Goal: Obtain resource: Download file/media

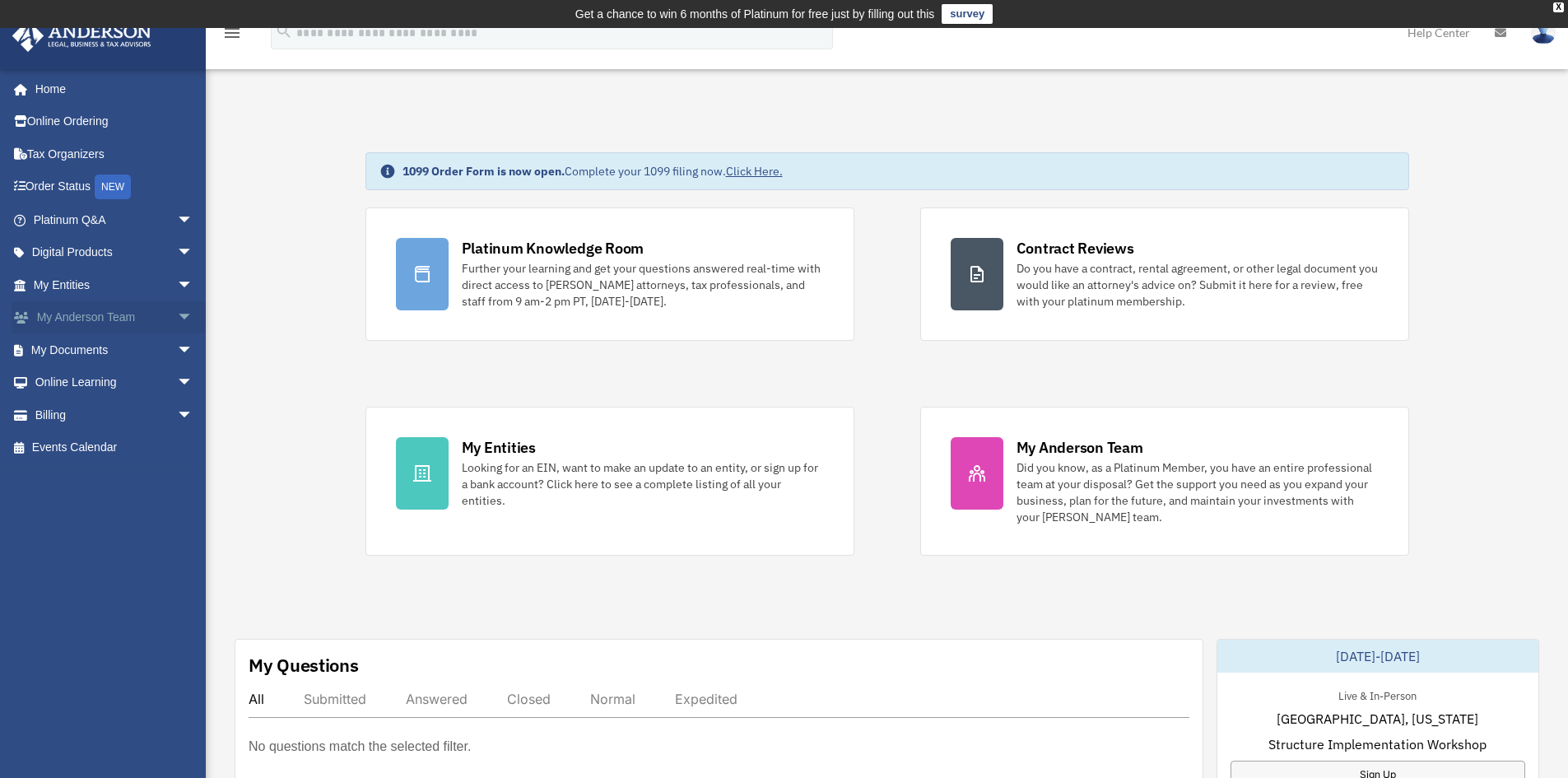
click at [177, 321] on span "arrow_drop_down" at bounding box center [194, 318] width 33 height 34
click at [177, 445] on span "arrow_drop_down" at bounding box center [194, 448] width 33 height 34
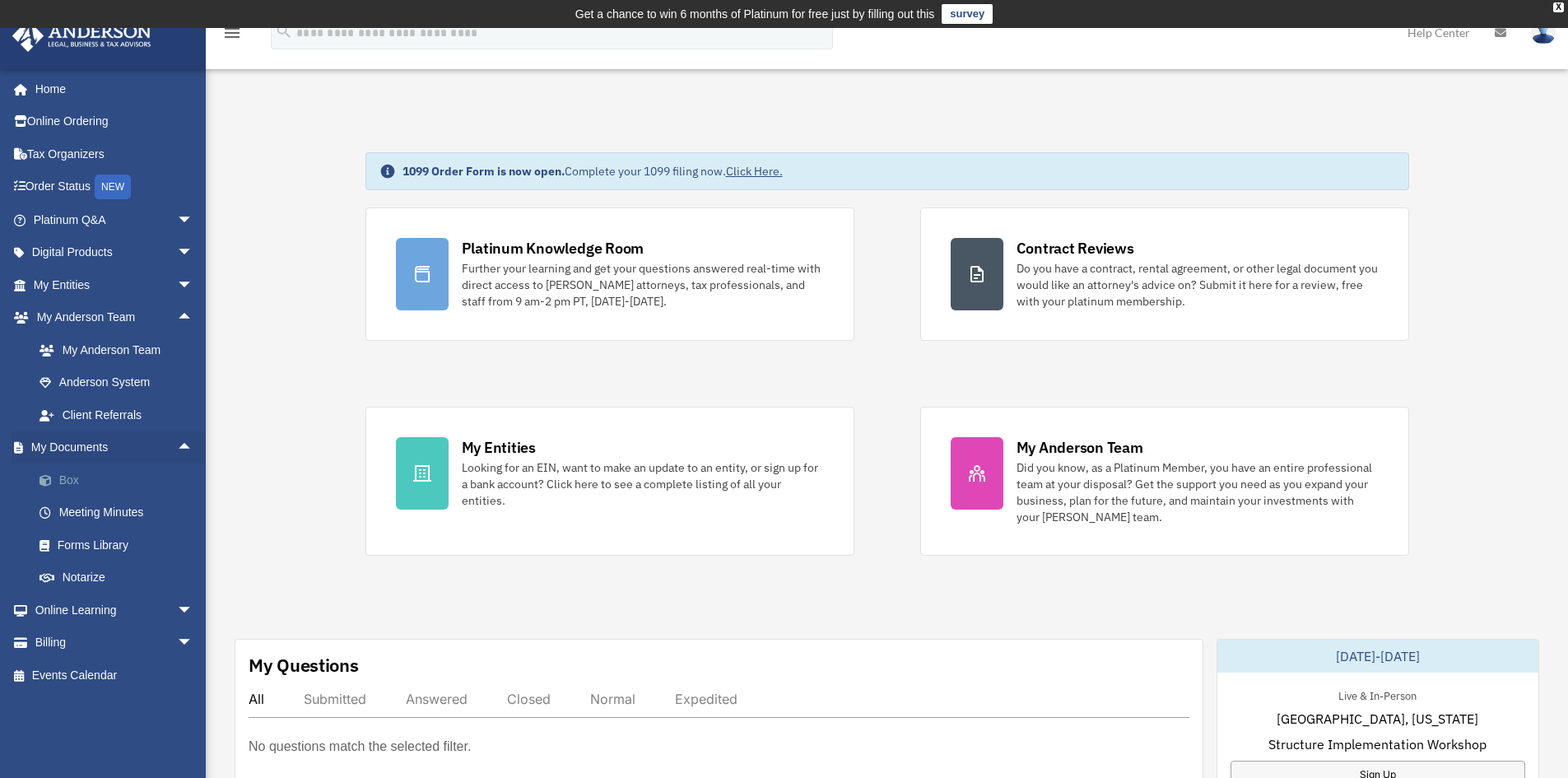
click at [75, 479] on link "Box" at bounding box center [121, 480] width 196 height 33
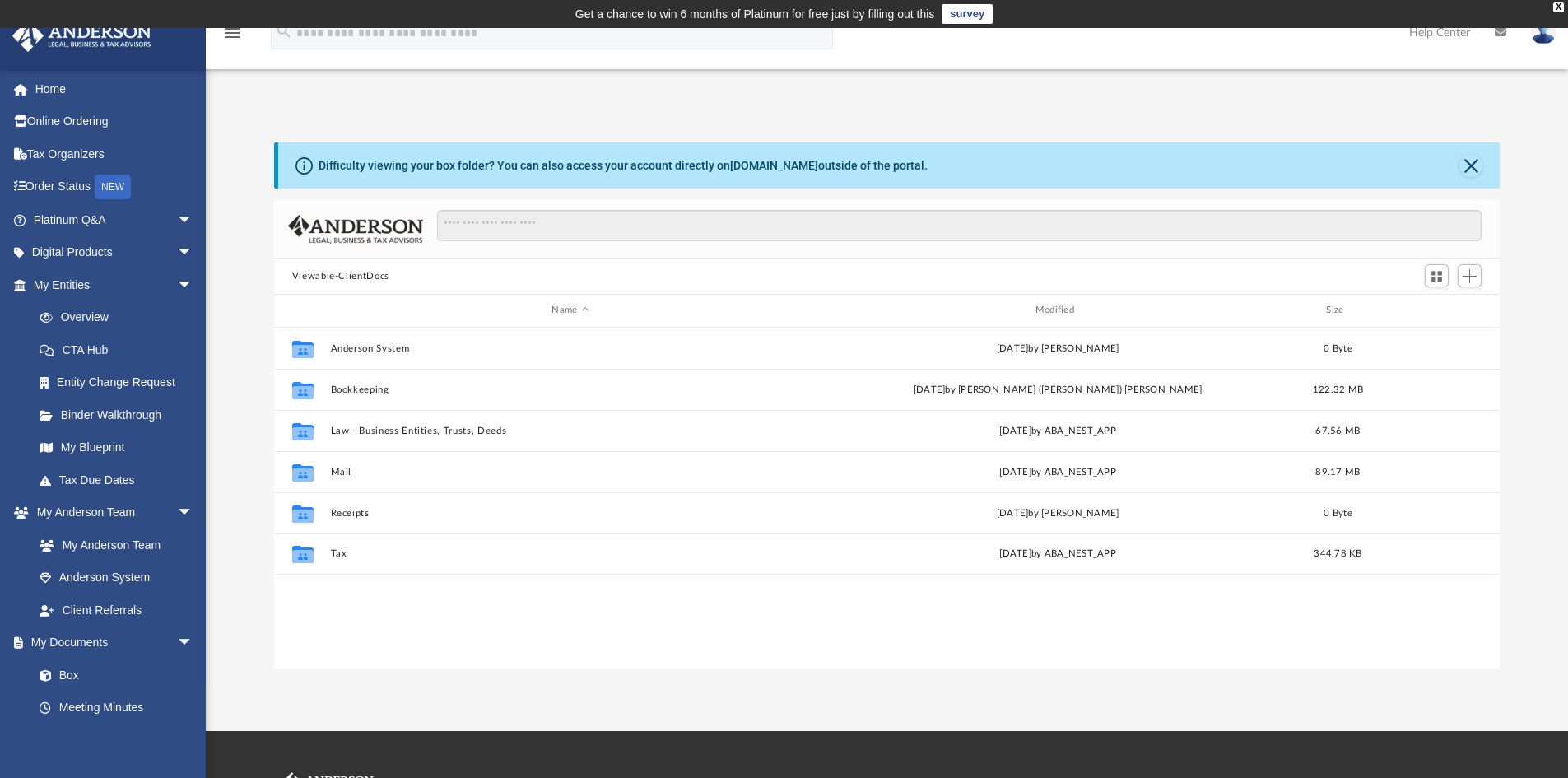
scroll to position [363, 1213]
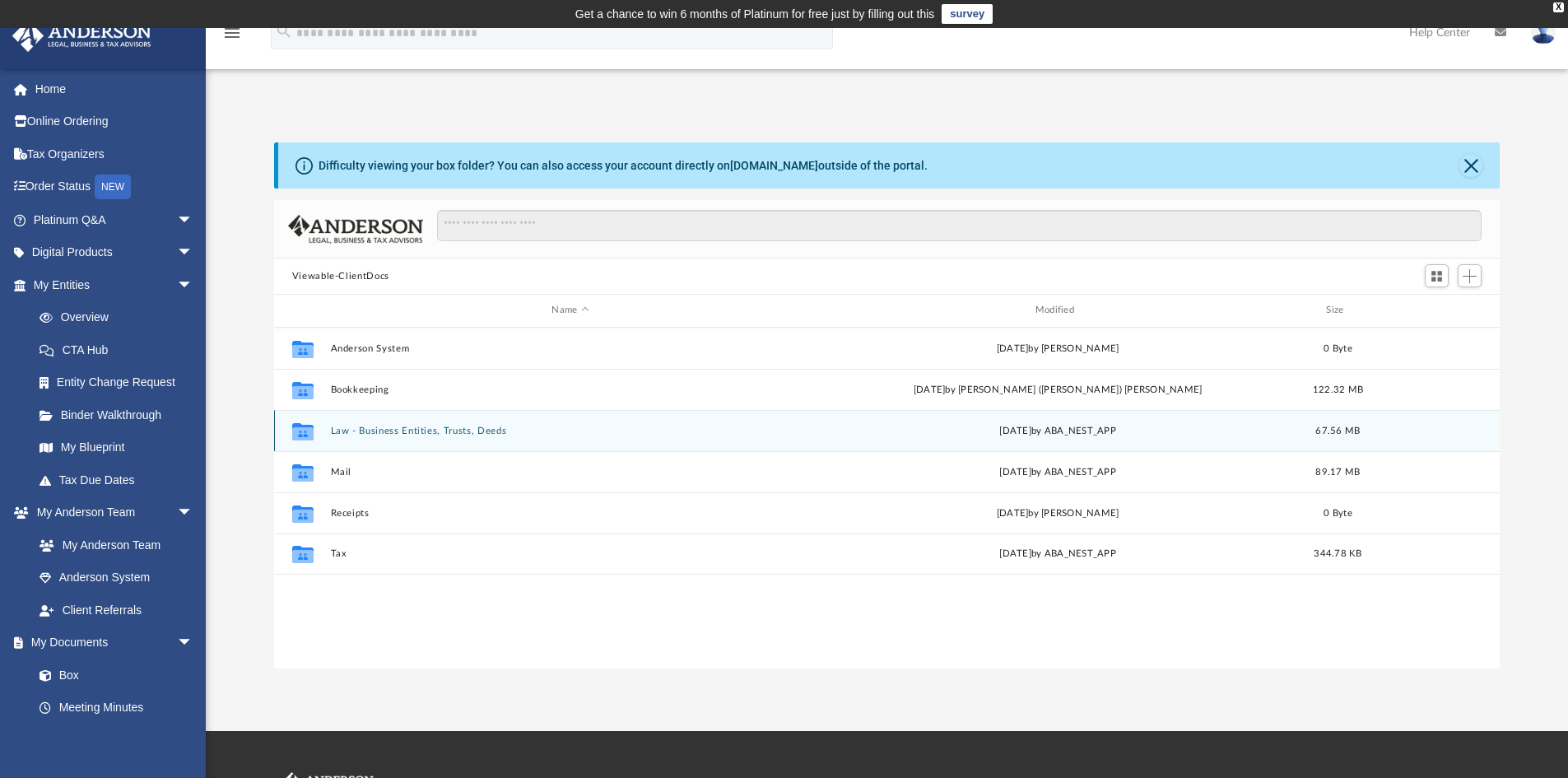
click at [430, 428] on button "Law - Business Entities, Trusts, Deeds" at bounding box center [570, 430] width 480 height 11
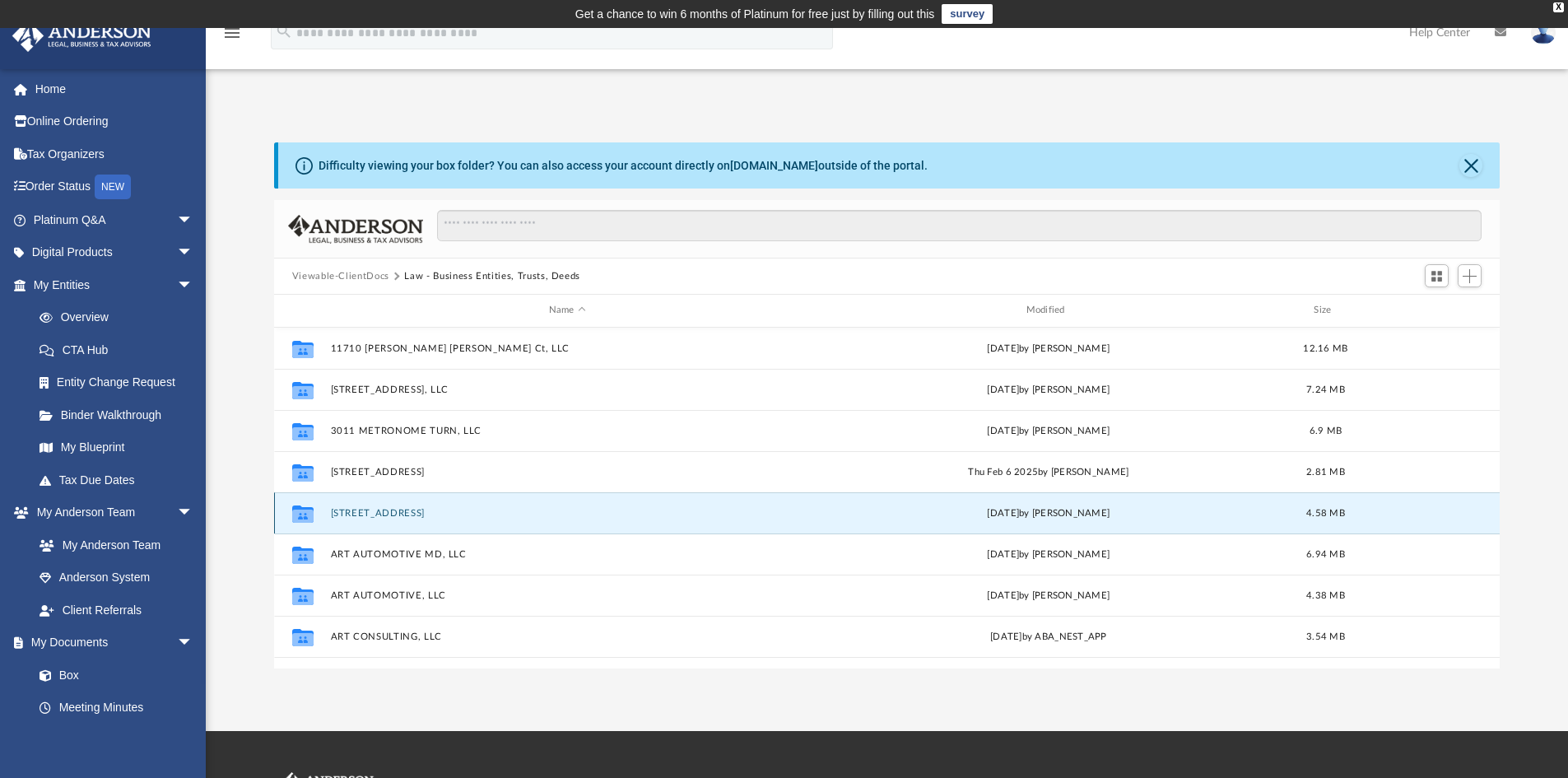
click at [418, 517] on button "901 OLD WALNUT ST, LP" at bounding box center [567, 513] width 474 height 11
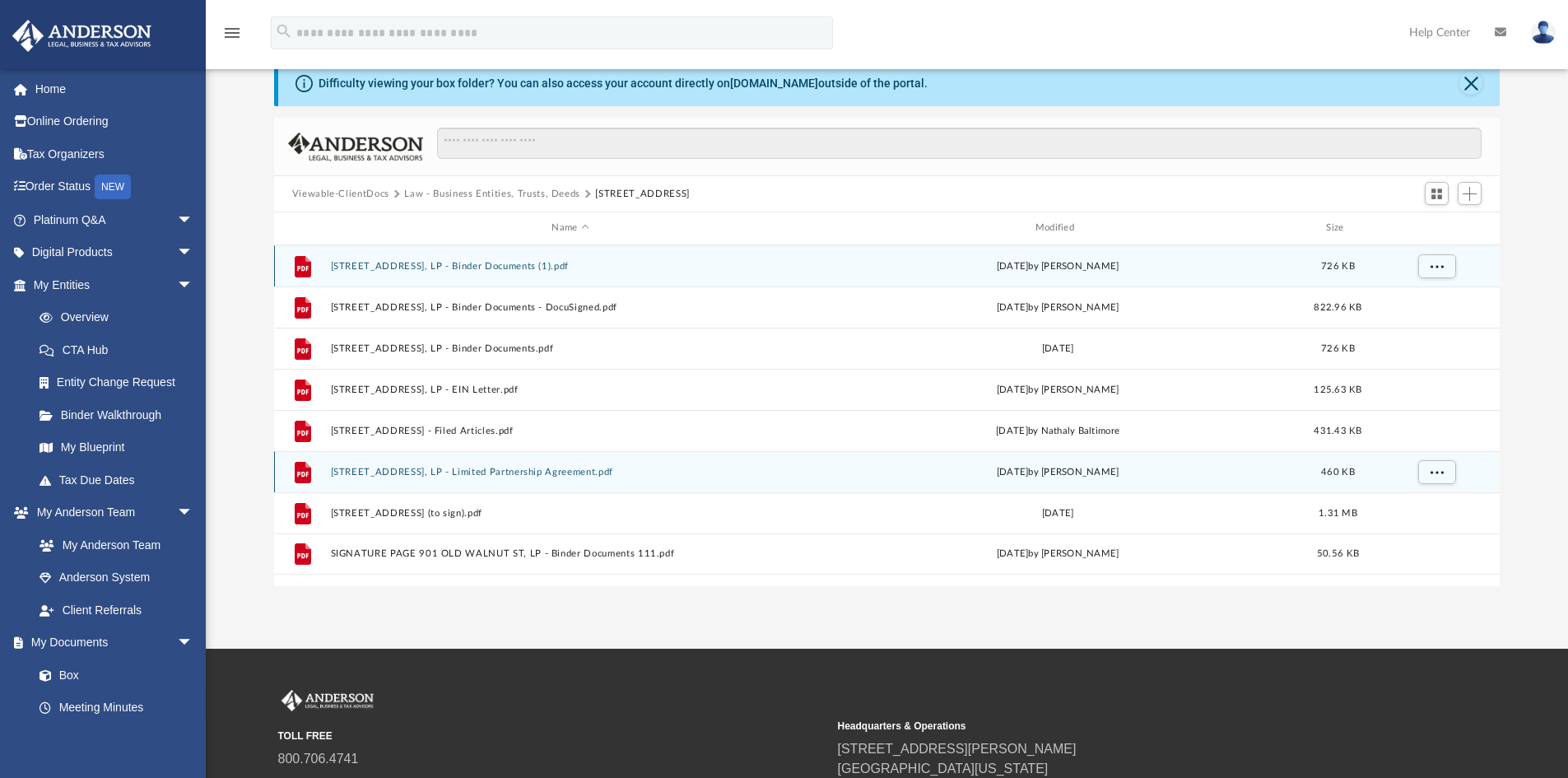
scroll to position [0, 0]
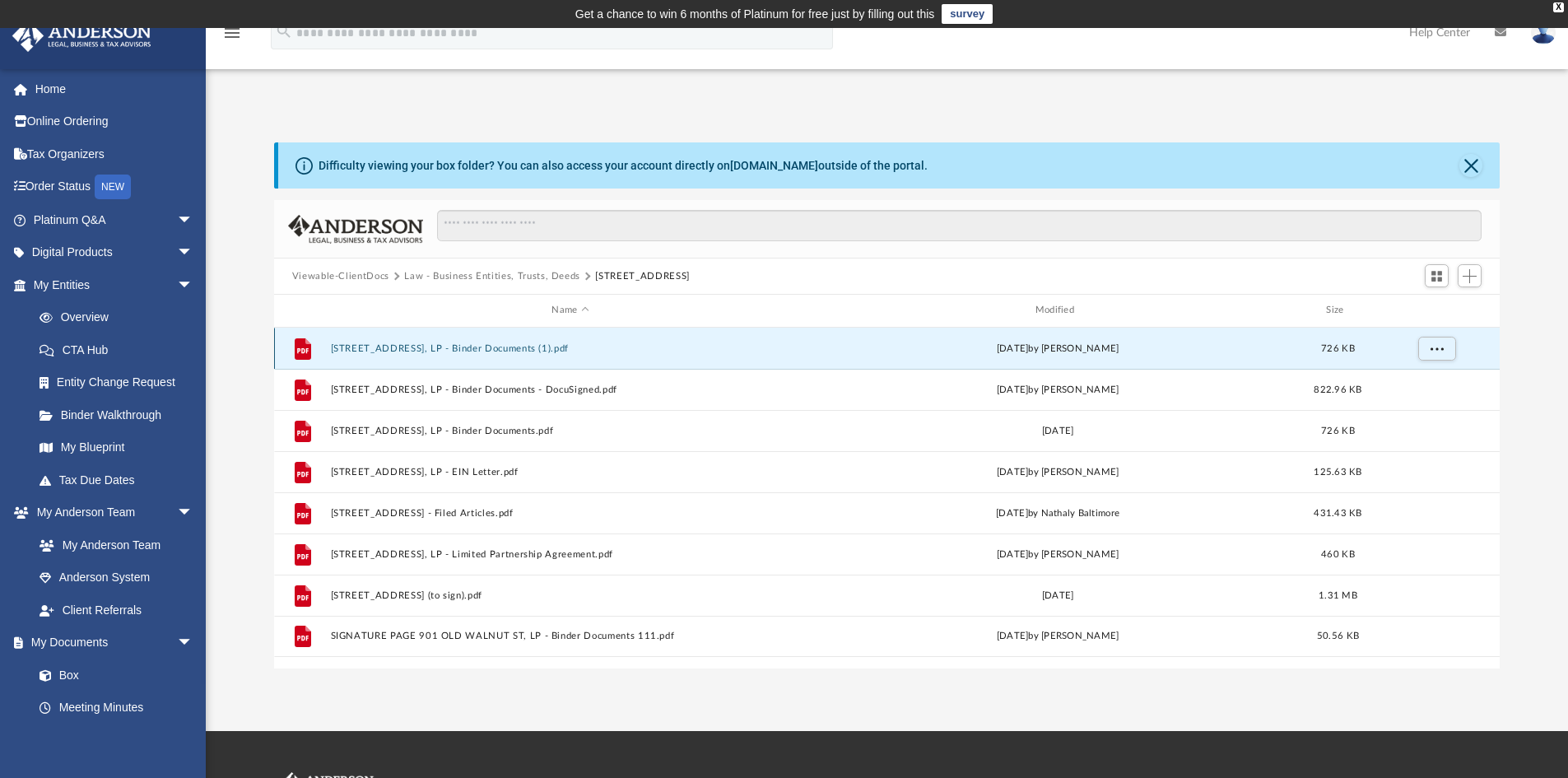
click at [508, 346] on button "901 OLD WALNUT ST, LP - Binder Documents (1).pdf" at bounding box center [570, 348] width 480 height 11
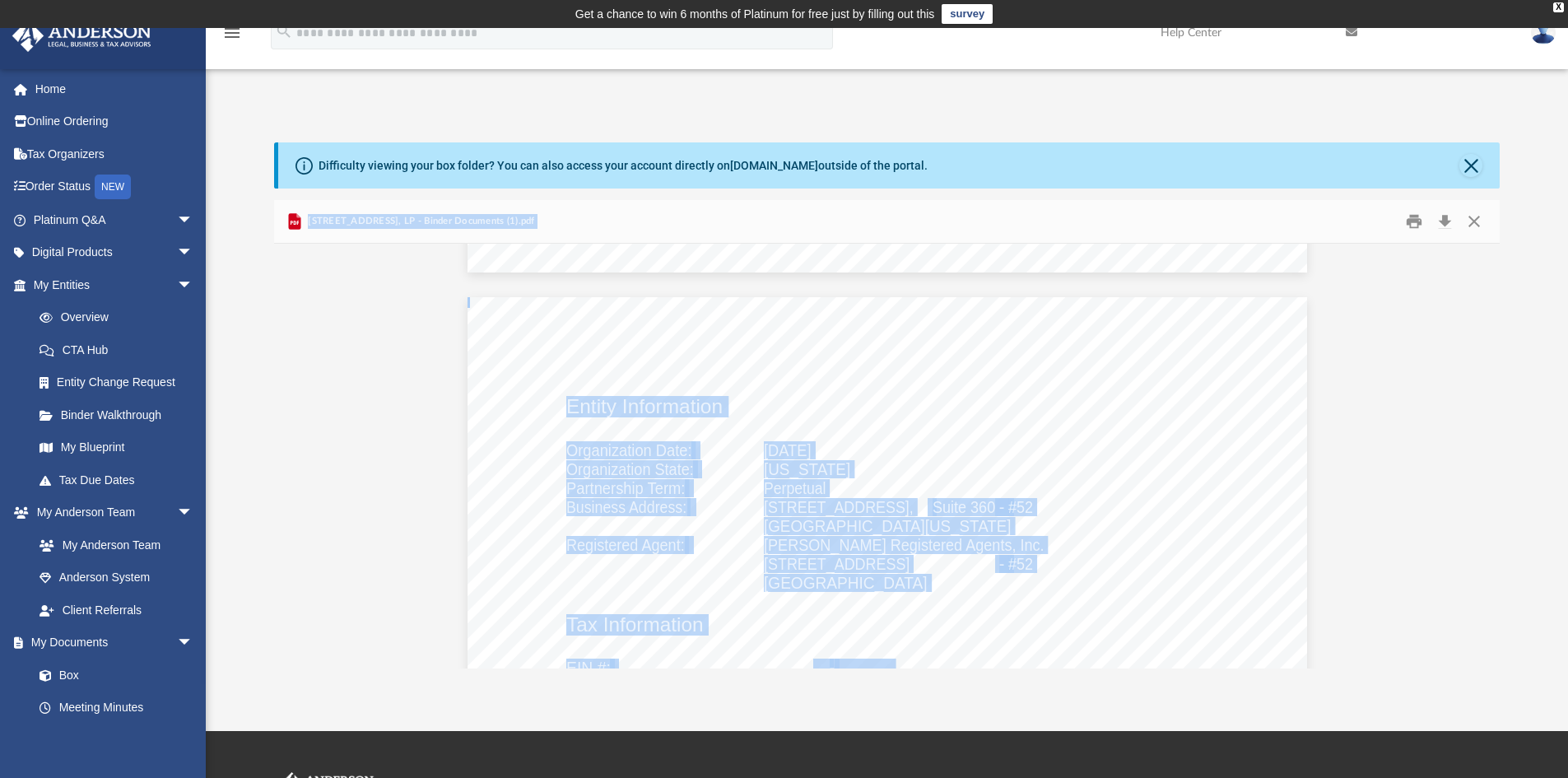
scroll to position [7901, 0]
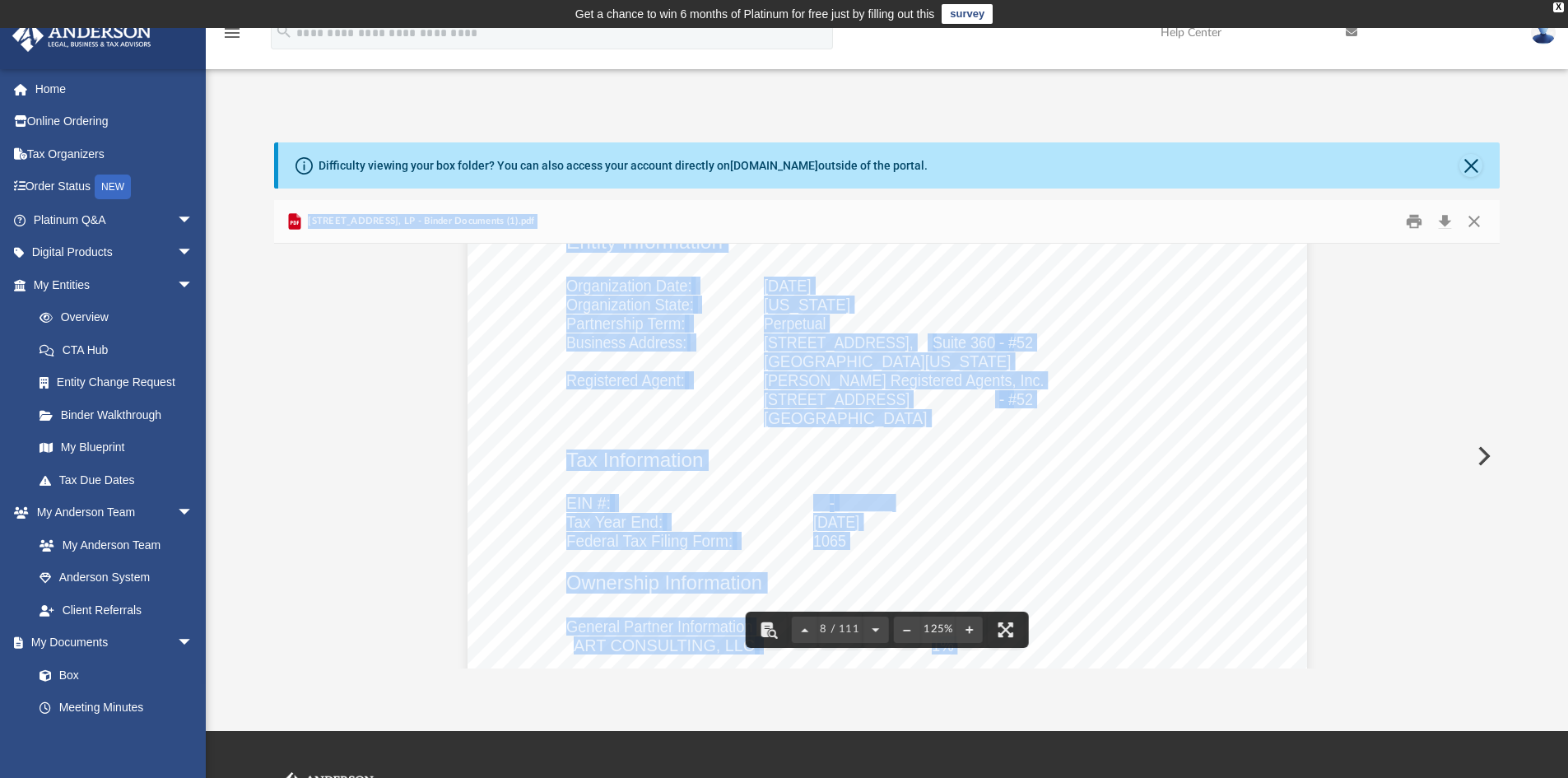
drag, startPoint x: 942, startPoint y: 363, endPoint x: 780, endPoint y: 347, distance: 162.8
click at [780, 347] on div "Entity Information Organization Date: August 1, 2023 Organization State: Maryla…" at bounding box center [887, 676] width 840 height 1087
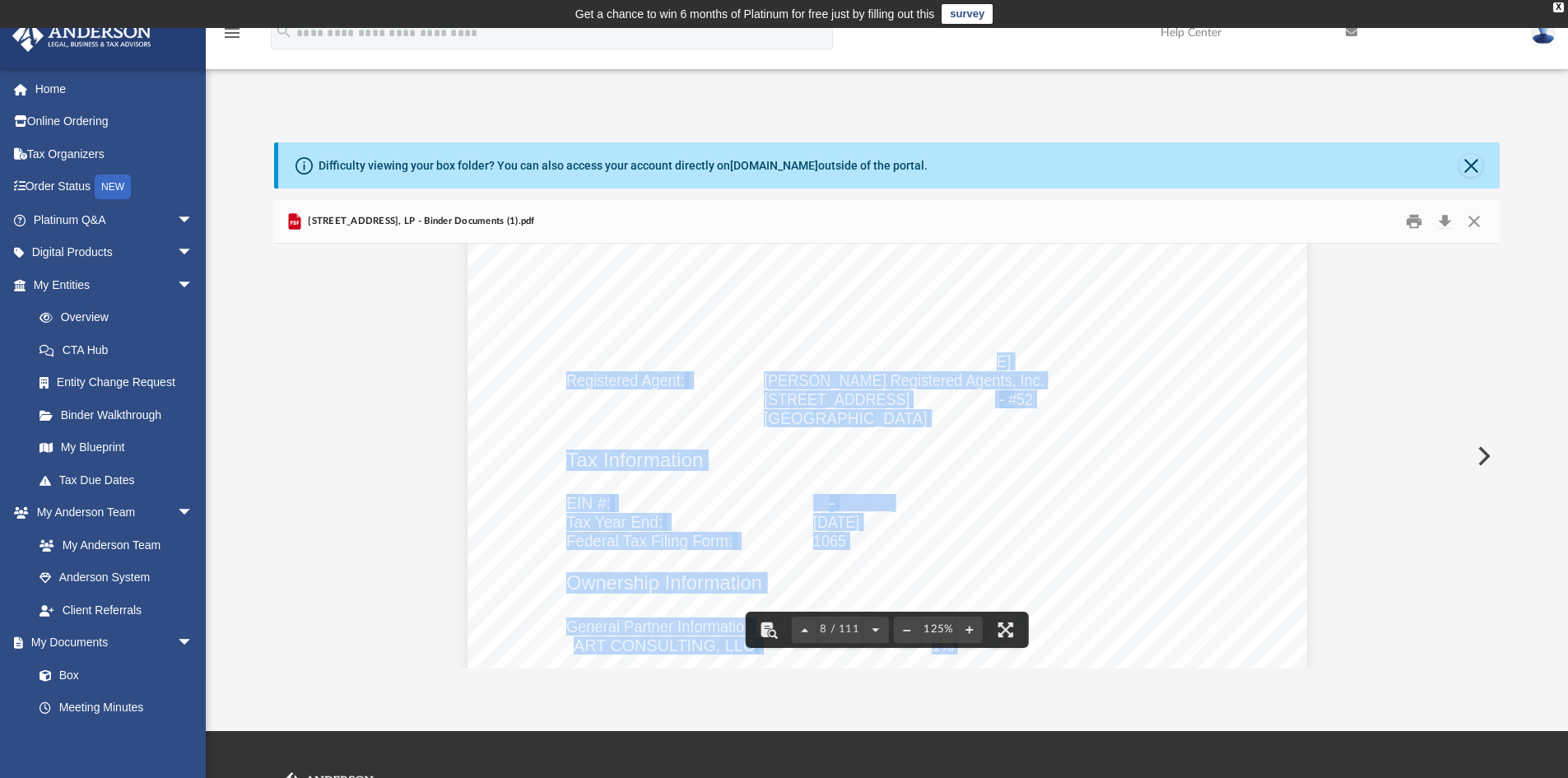
drag, startPoint x: 938, startPoint y: 361, endPoint x: 1152, endPoint y: 436, distance: 226.8
click at [1167, 446] on div "Entity Information Organization Date: August 1, 2023 Organization State: Maryla…" at bounding box center [887, 676] width 840 height 1087
click at [1133, 417] on div "Entity Information Organization Date: August 1, 2023 Organization State: Maryla…" at bounding box center [887, 676] width 840 height 1087
click at [1089, 453] on div "Entity Information Organization Date: August 1, 2023 Organization State: Maryla…" at bounding box center [887, 676] width 840 height 1087
click at [1004, 477] on div "Page 8" at bounding box center [887, 676] width 840 height 1087
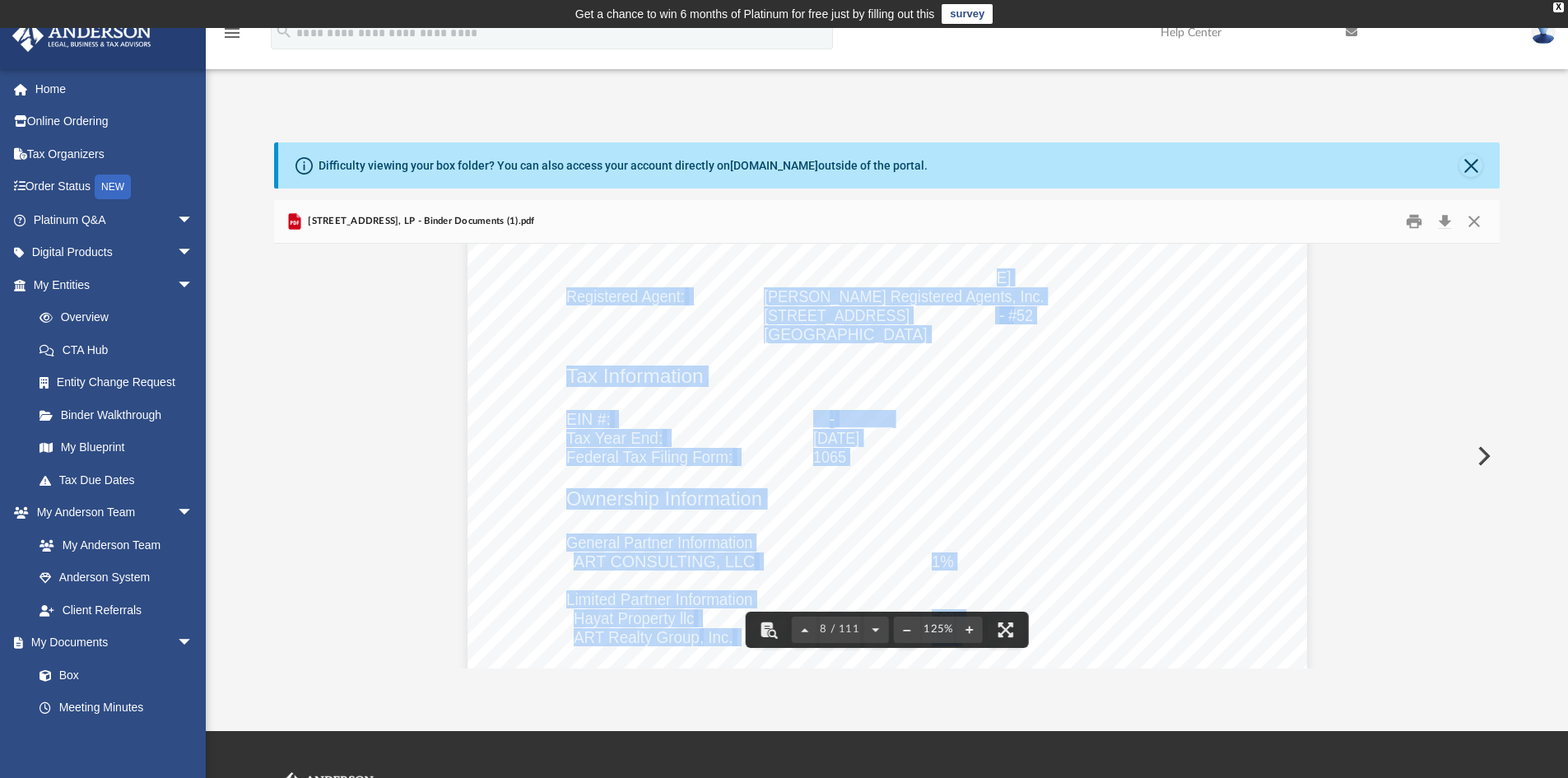
scroll to position [8066, 0]
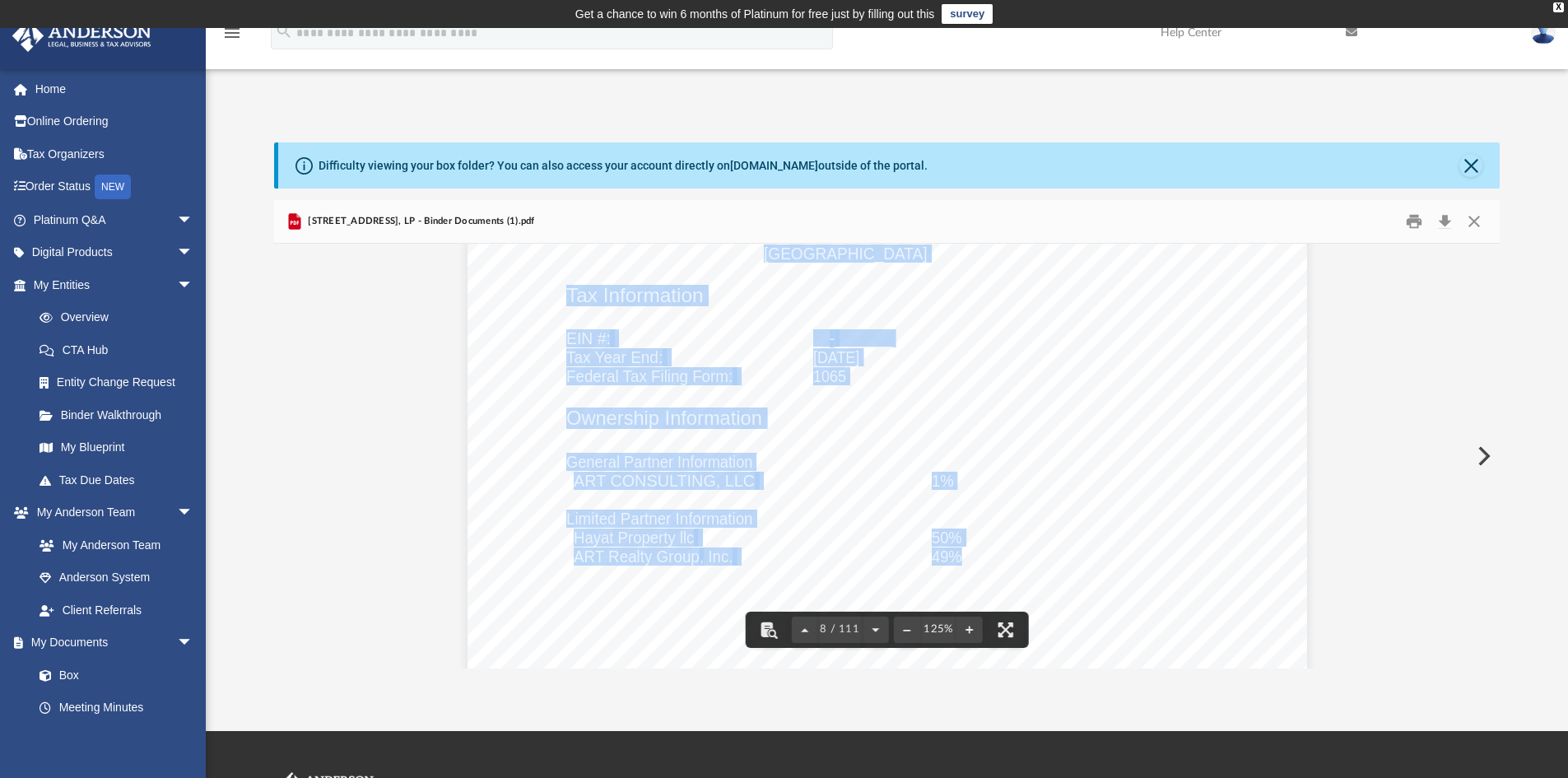
drag, startPoint x: 1058, startPoint y: 371, endPoint x: 1011, endPoint y: 325, distance: 65.8
click at [1009, 325] on div "Entity Information Organization Date: August 1, 2023 Organization State: Maryla…" at bounding box center [887, 511] width 840 height 1087
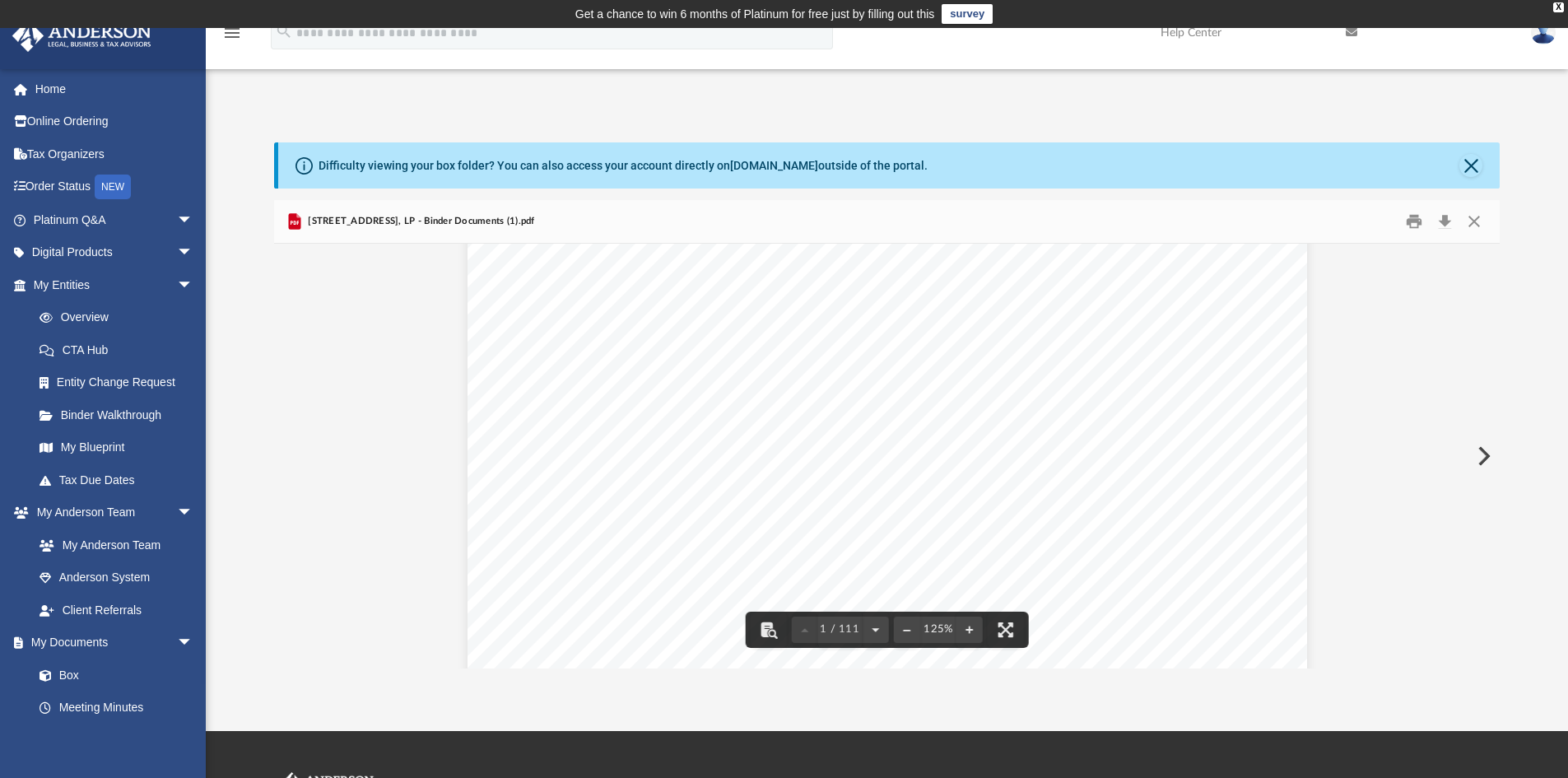
scroll to position [0, 0]
click at [1470, 225] on button "Close" at bounding box center [1474, 222] width 29 height 25
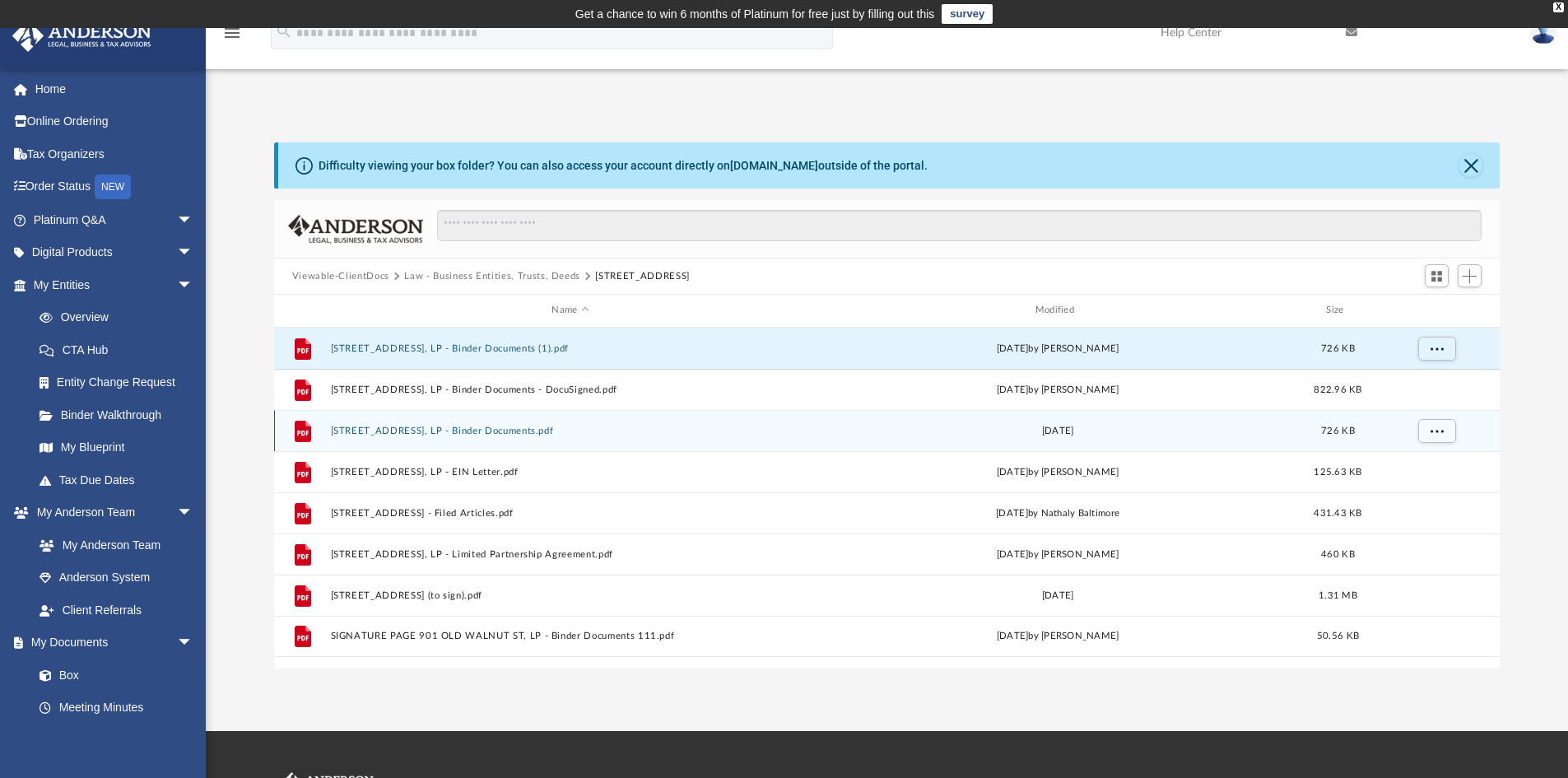
click at [483, 432] on button "901 OLD WALNUT ST, LP - Binder Documents.pdf" at bounding box center [570, 430] width 480 height 11
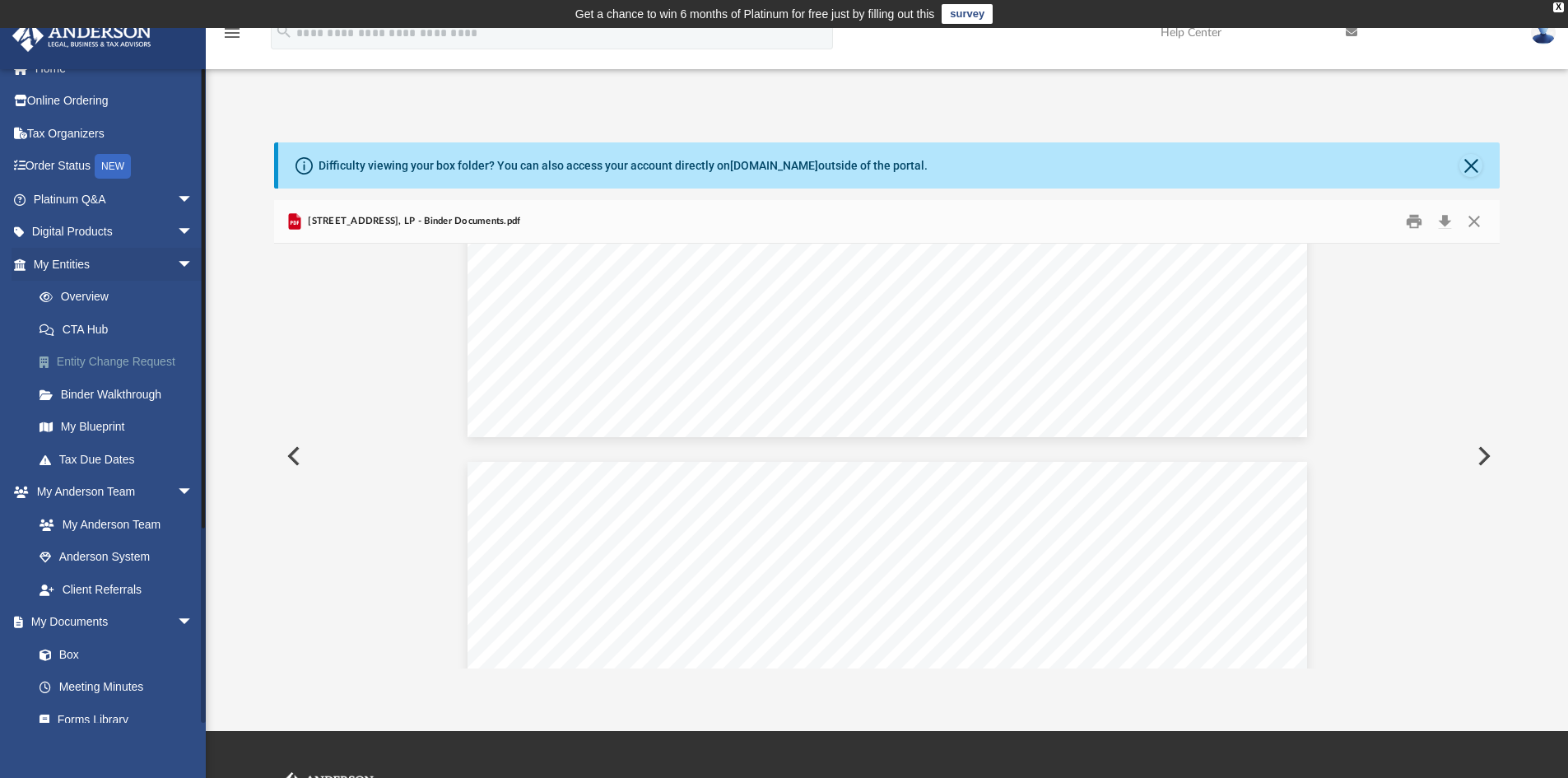
scroll to position [82, 0]
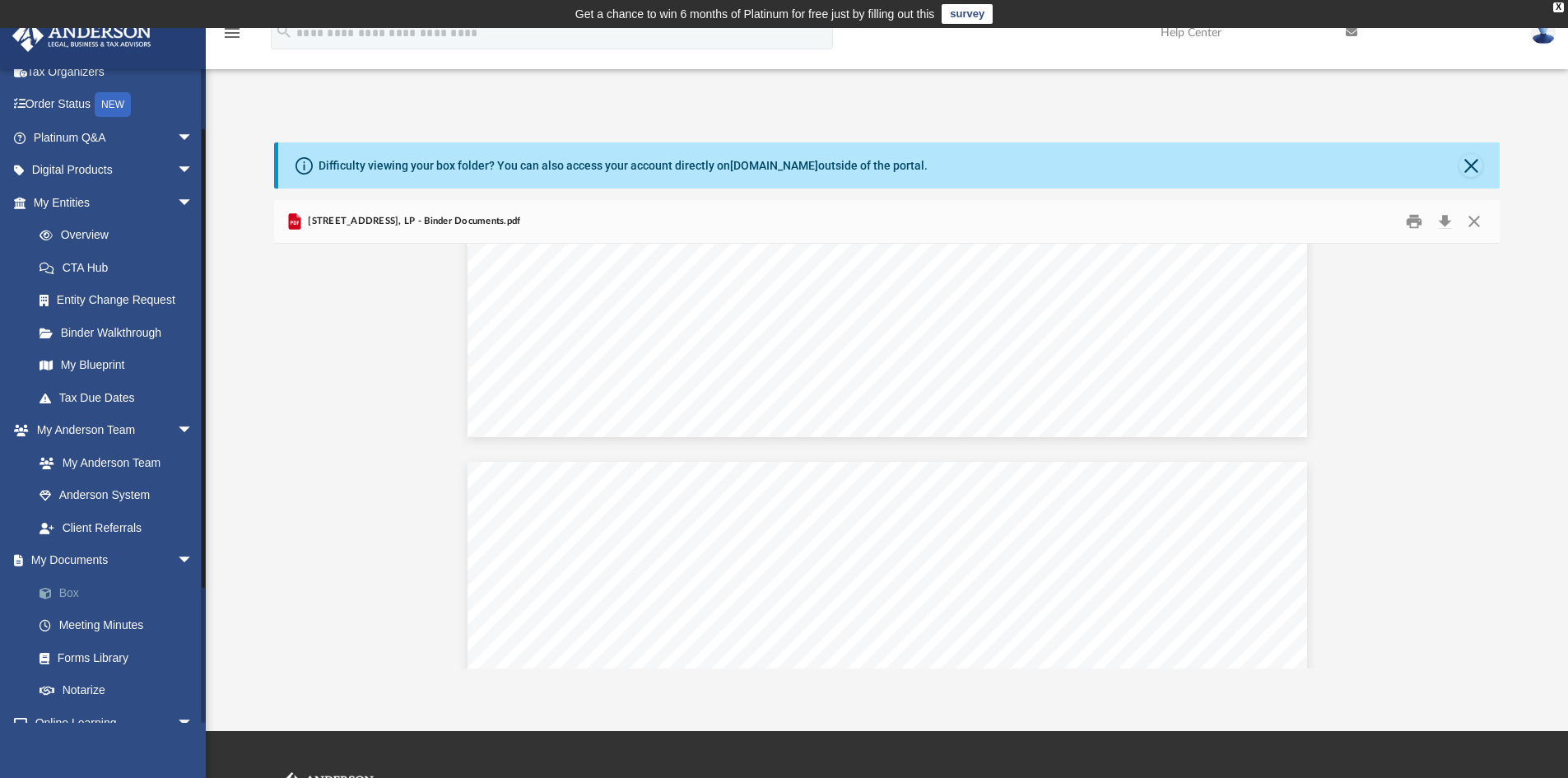
click at [63, 588] on link "Box" at bounding box center [121, 592] width 196 height 33
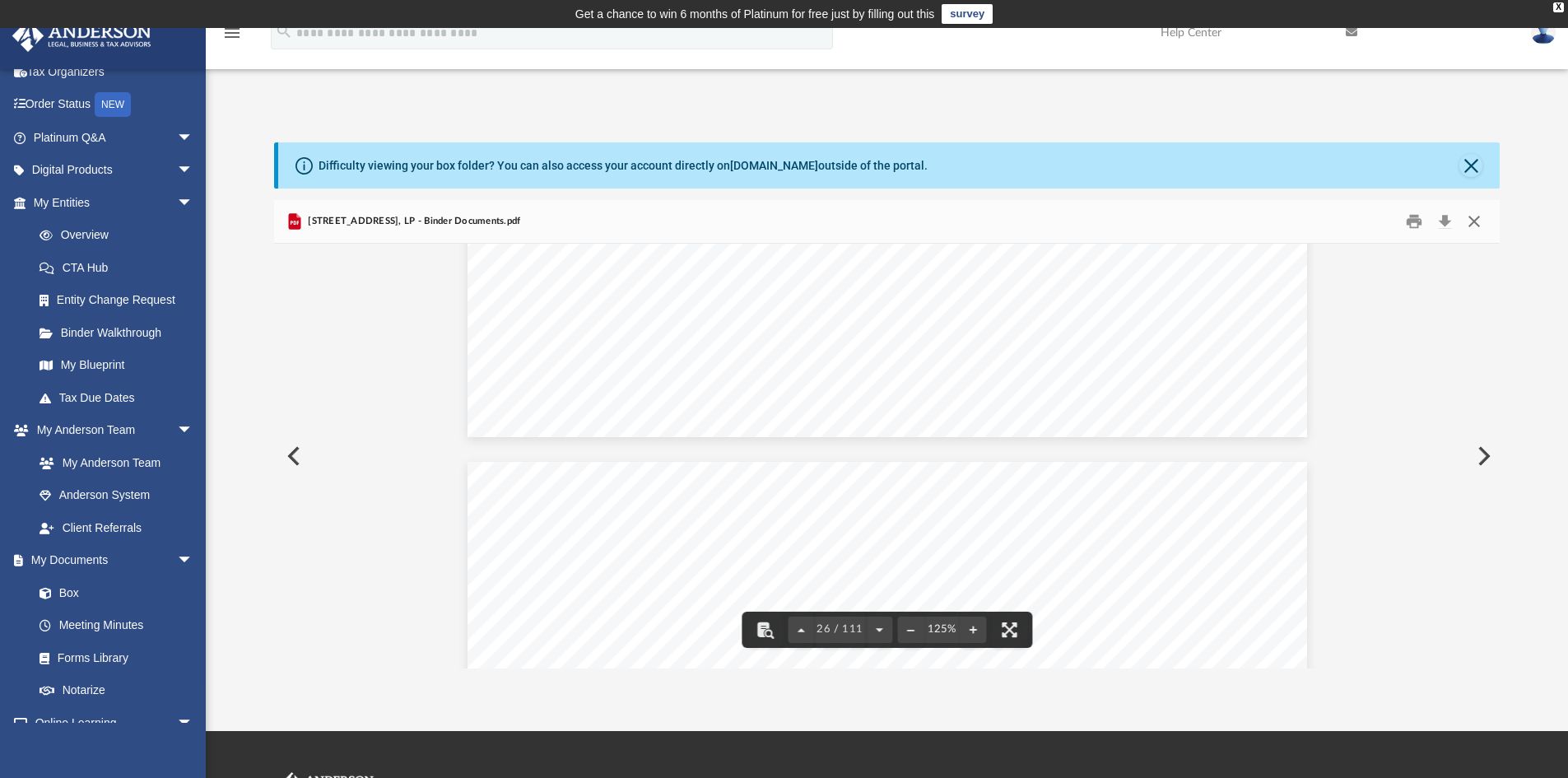
click at [1473, 222] on button "Close" at bounding box center [1474, 222] width 29 height 25
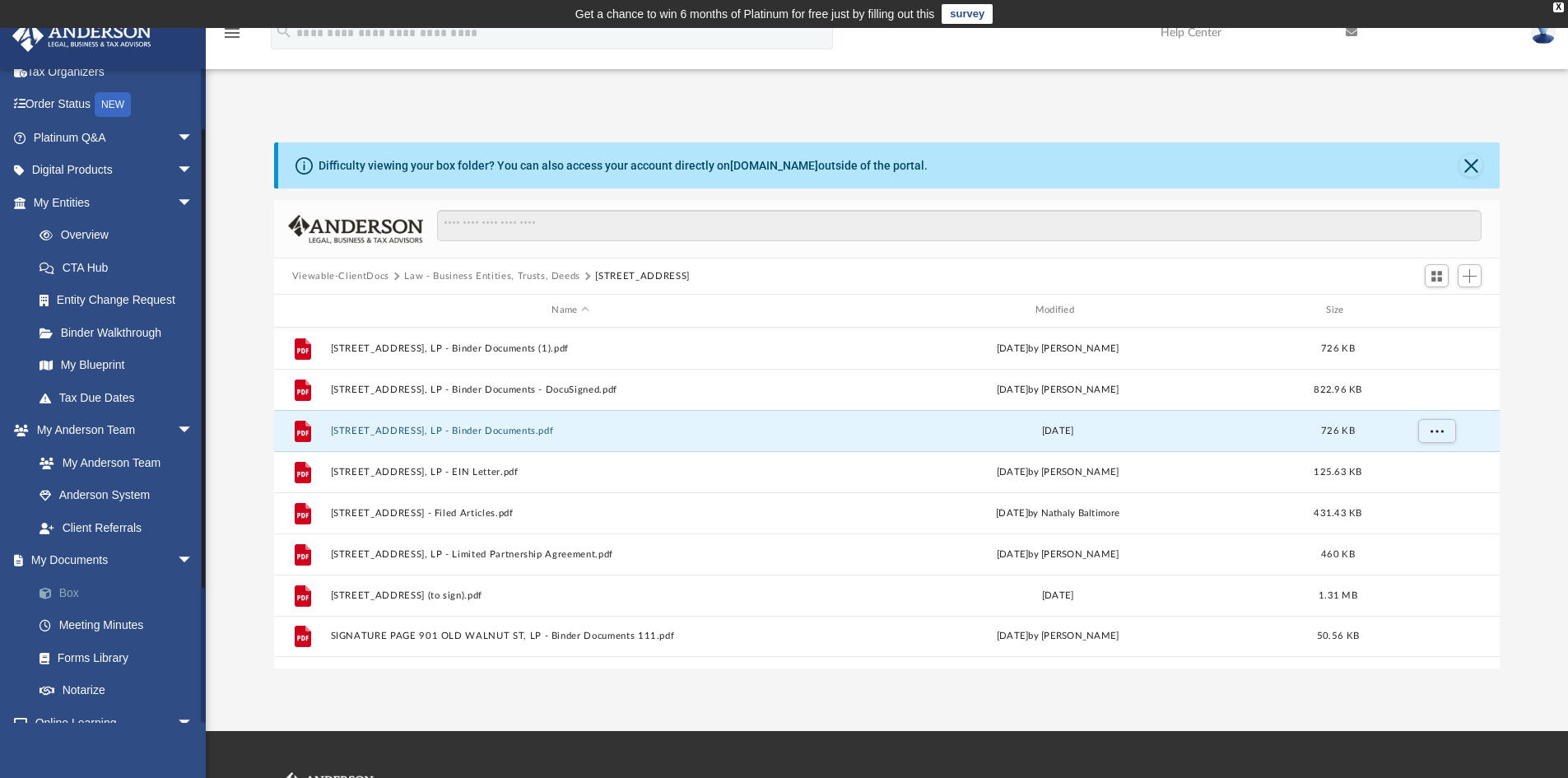
click at [84, 593] on link "Box" at bounding box center [121, 592] width 196 height 33
click at [1463, 163] on button "Close" at bounding box center [1471, 165] width 23 height 23
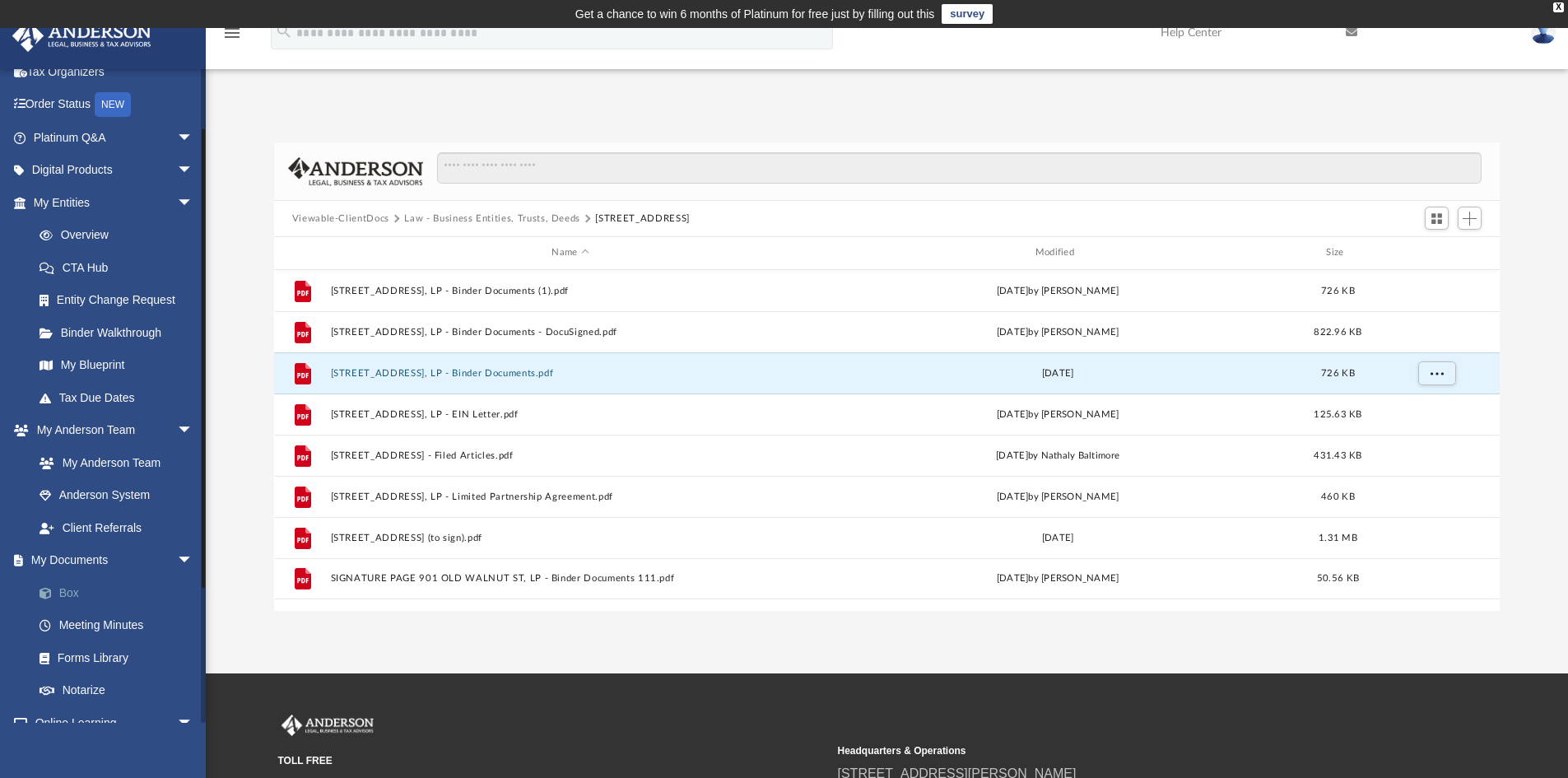
click at [75, 587] on link "Box" at bounding box center [121, 592] width 196 height 33
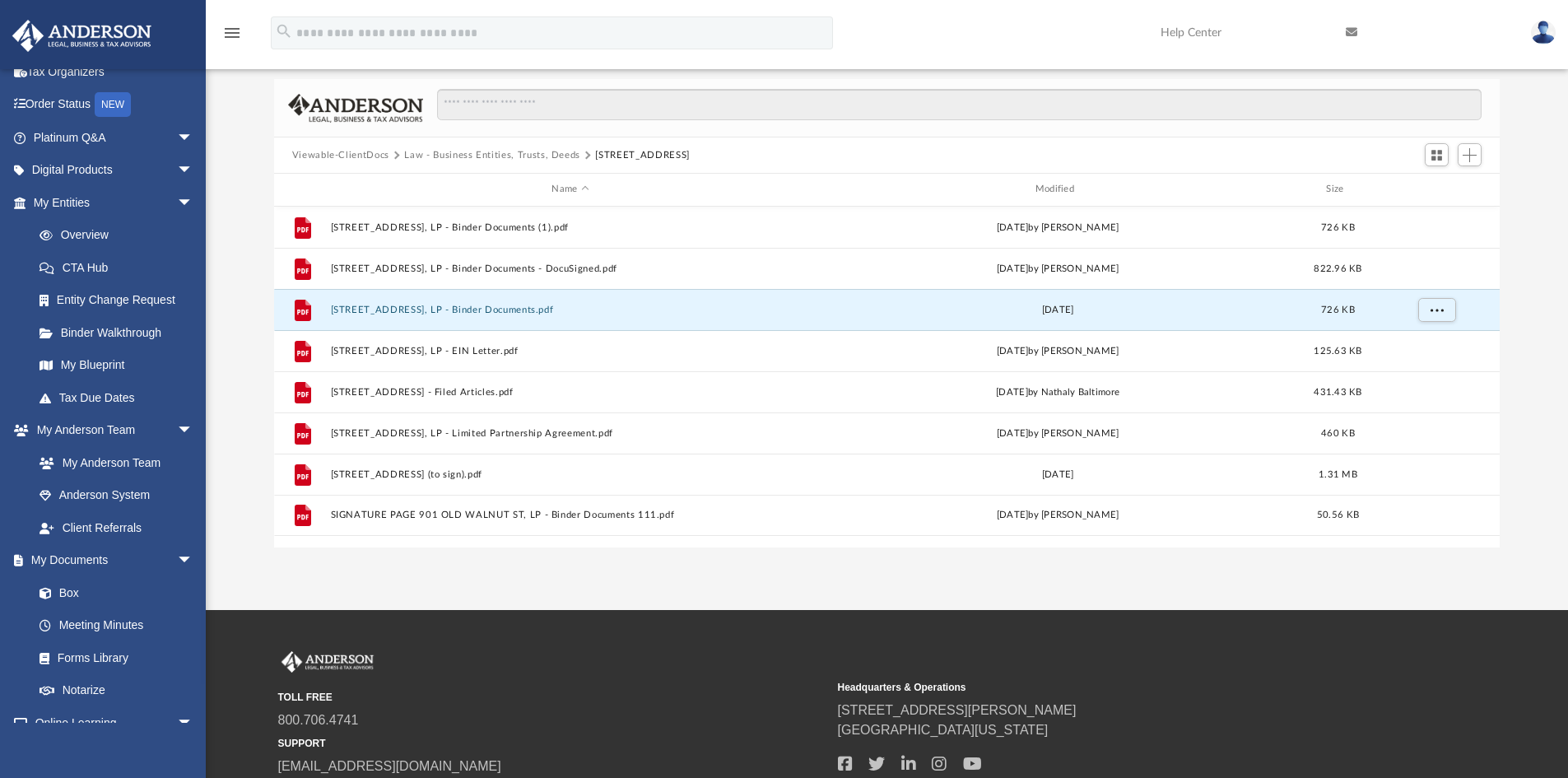
scroll to position [0, 0]
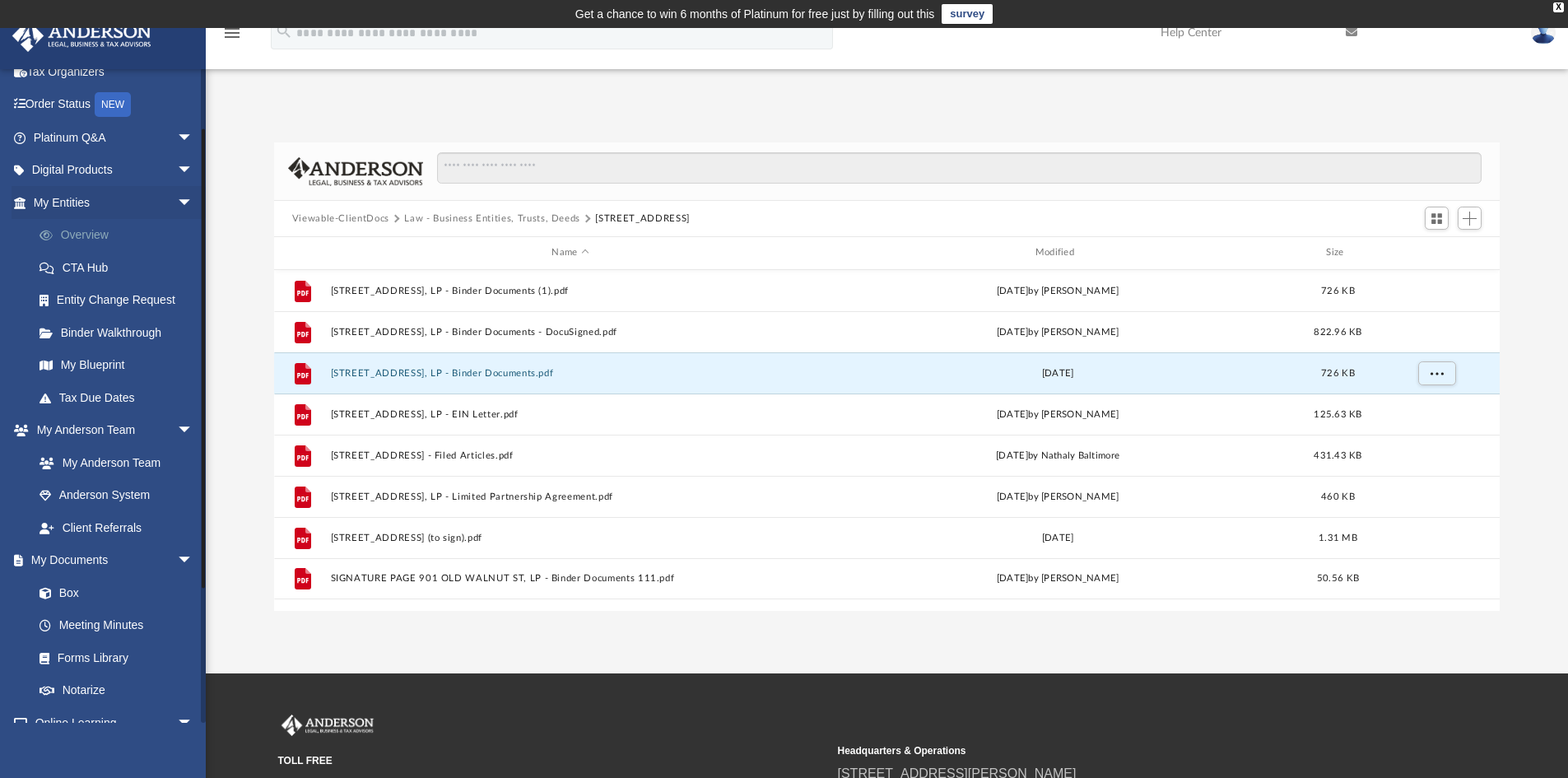
drag, startPoint x: 82, startPoint y: 238, endPoint x: 91, endPoint y: 235, distance: 9.5
click at [82, 238] on link "Overview" at bounding box center [121, 236] width 196 height 33
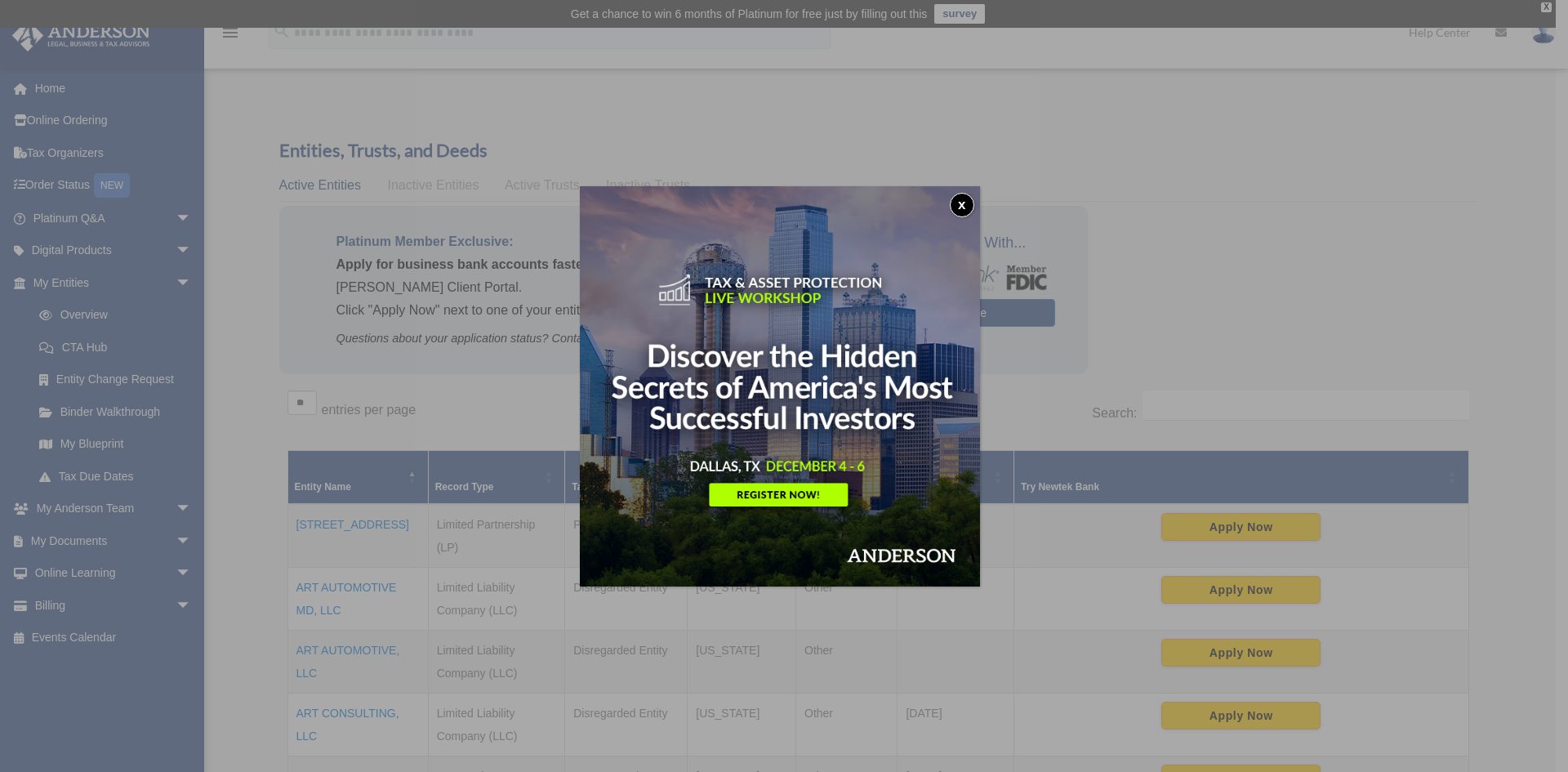
click at [974, 203] on button "x" at bounding box center [961, 205] width 24 height 24
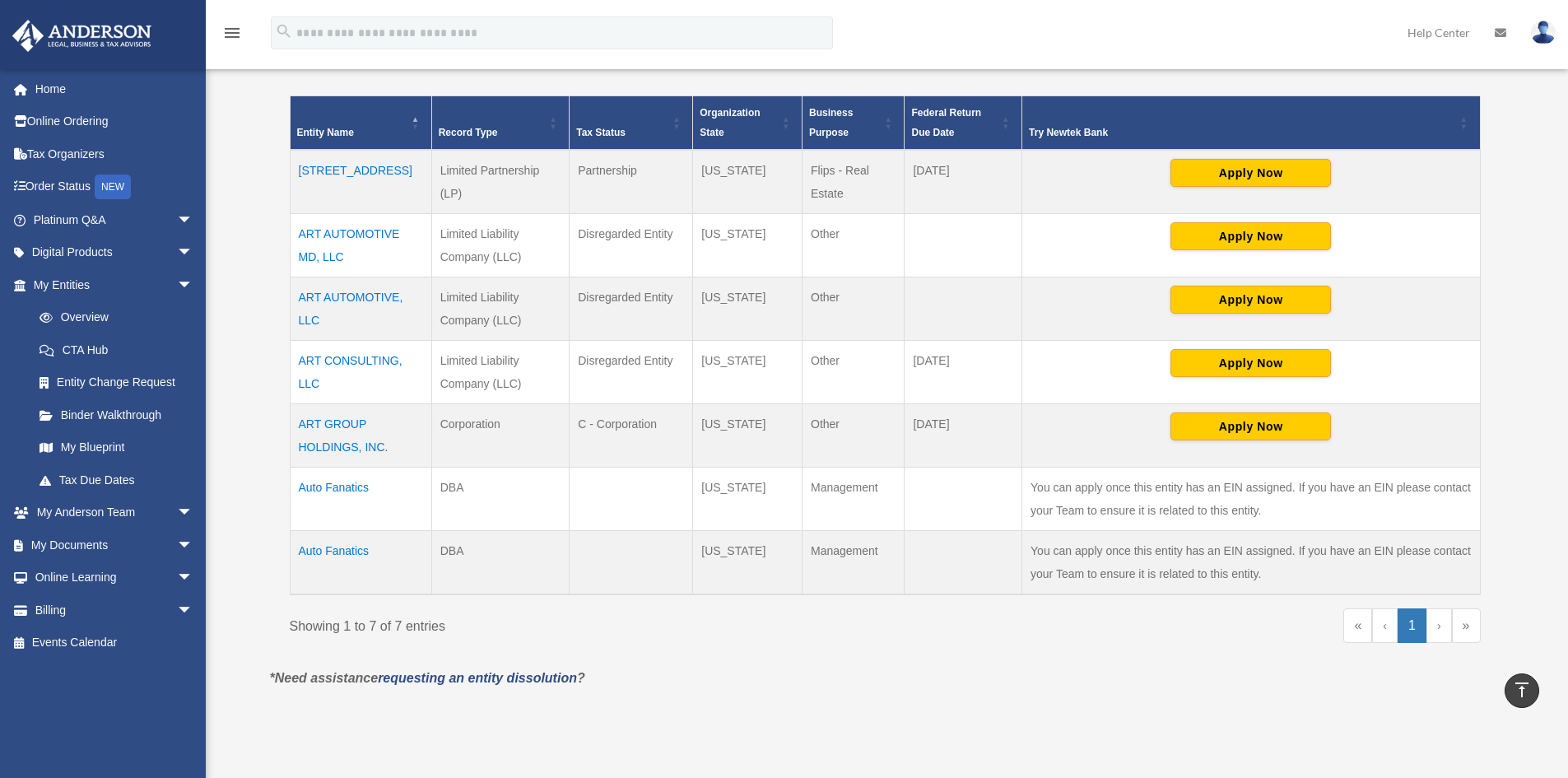
scroll to position [329, 0]
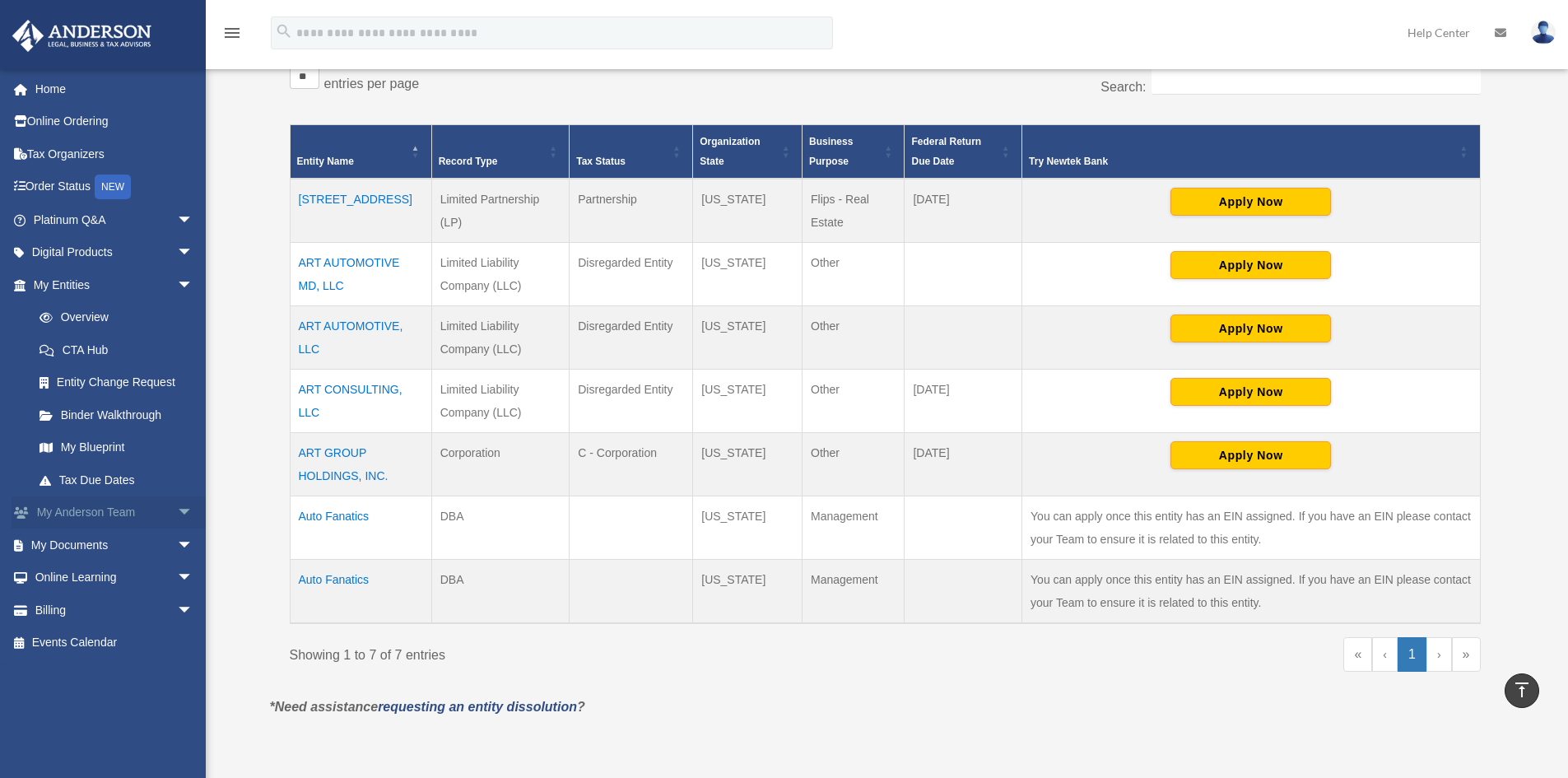
click at [177, 509] on span "arrow_drop_down" at bounding box center [194, 513] width 33 height 34
click at [177, 506] on span "arrow_drop_up" at bounding box center [194, 513] width 33 height 34
click at [178, 545] on span "arrow_drop_down" at bounding box center [194, 545] width 33 height 34
click at [75, 579] on link "Box" at bounding box center [121, 578] width 196 height 33
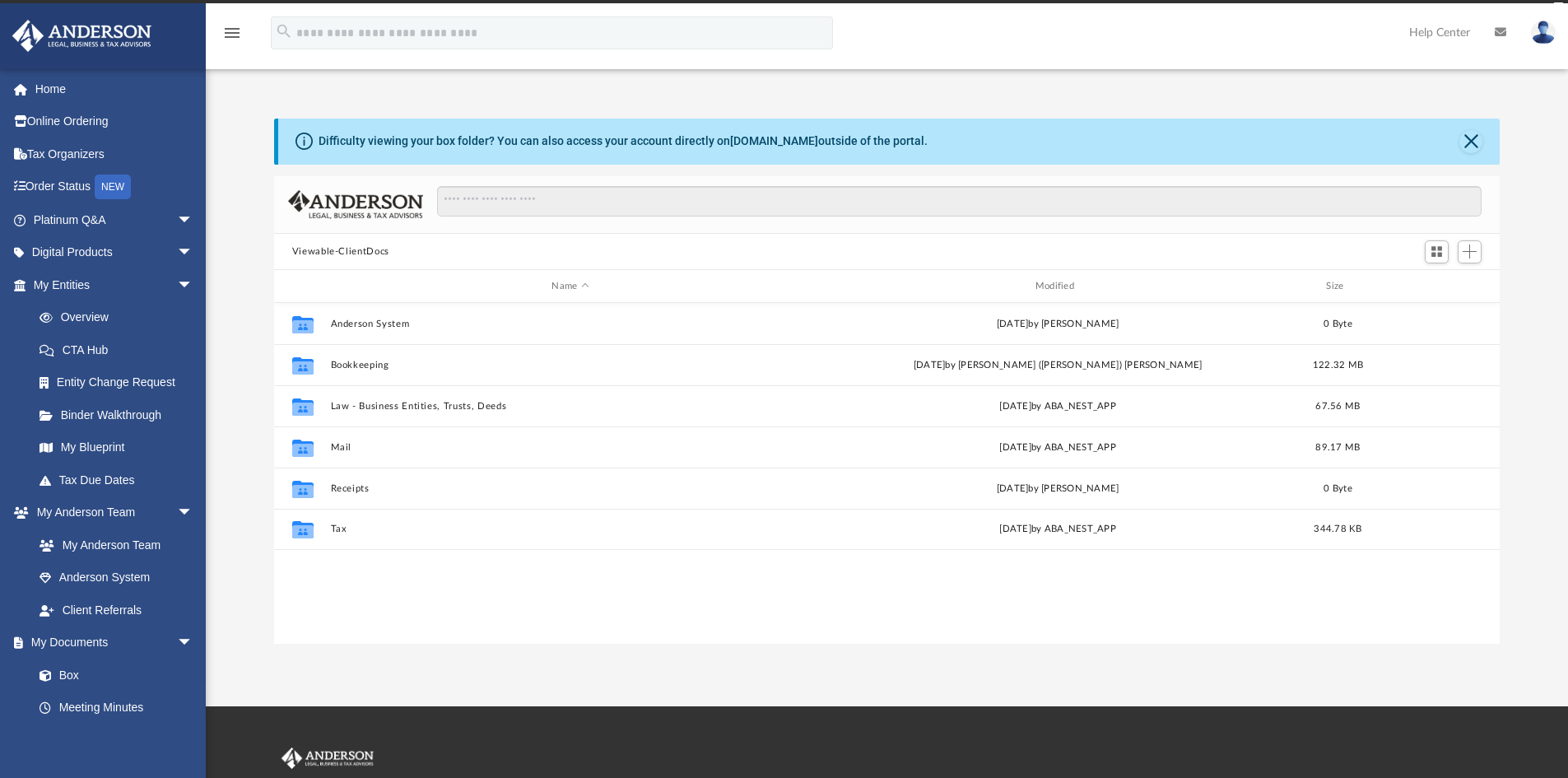
scroll to position [363, 1213]
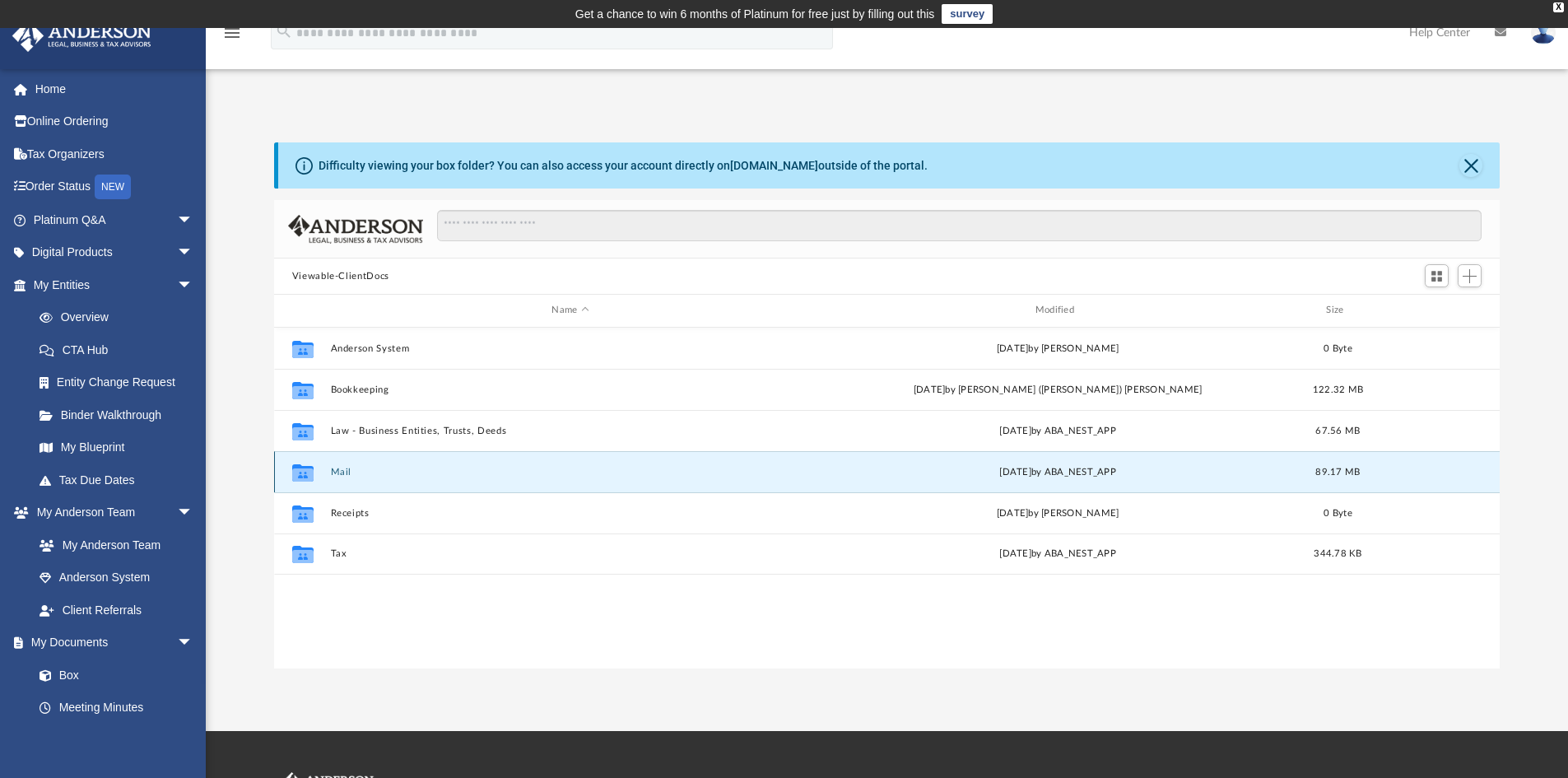
click at [339, 476] on button "Mail" at bounding box center [570, 471] width 480 height 11
click at [342, 472] on button "Mail" at bounding box center [570, 471] width 480 height 11
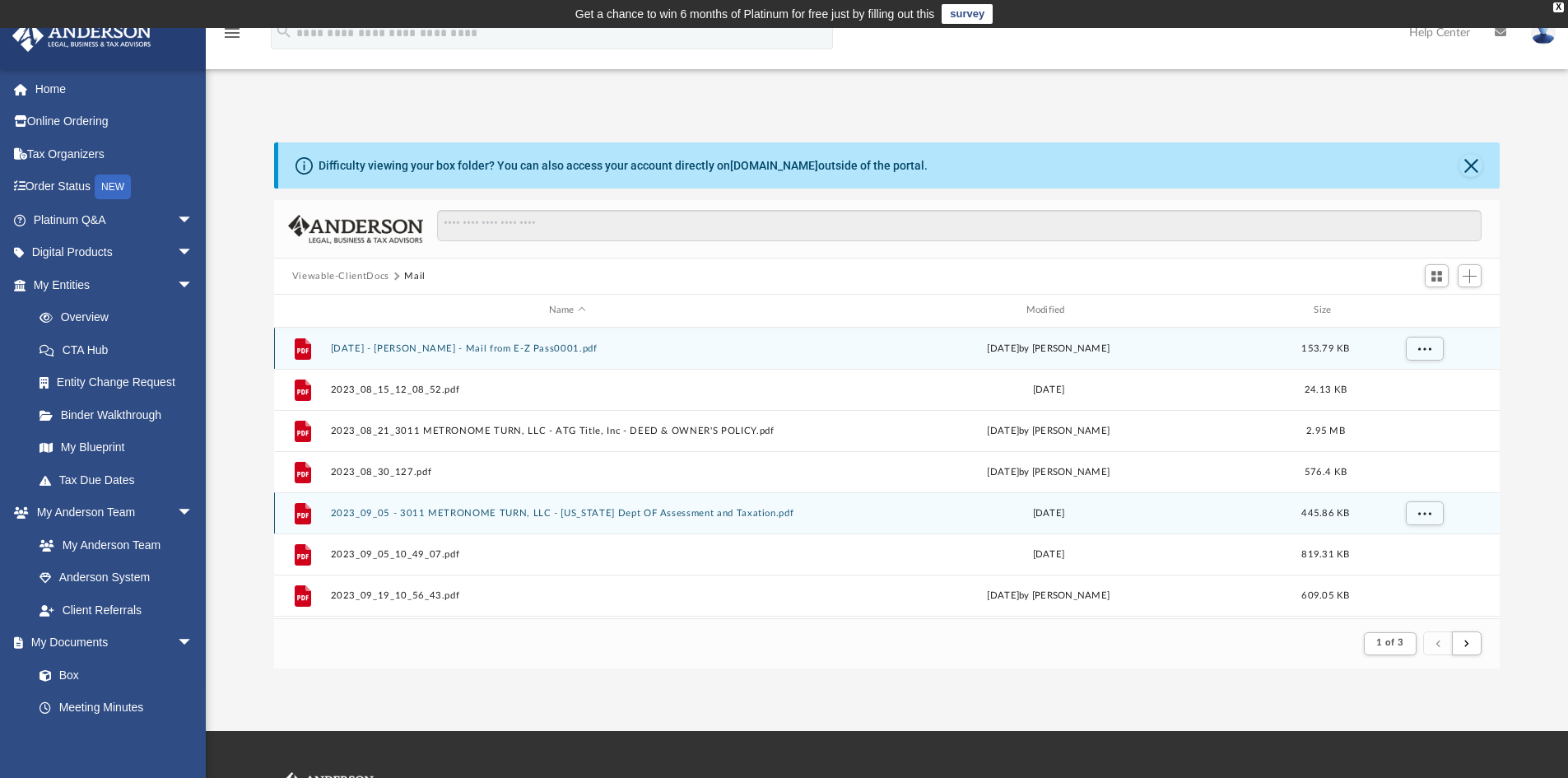
scroll to position [311, 1213]
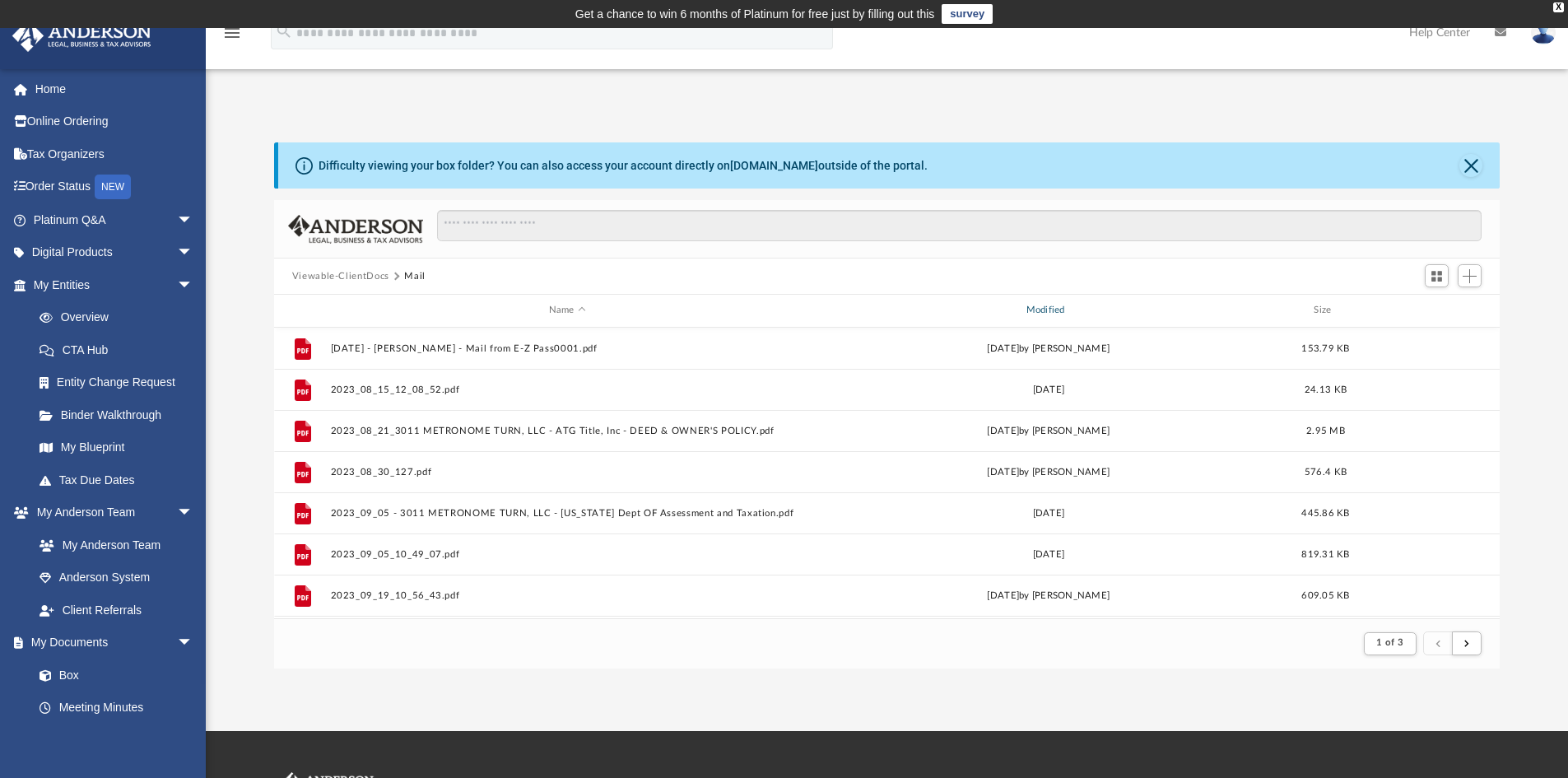
click at [1045, 310] on div "Modified" at bounding box center [1047, 310] width 474 height 15
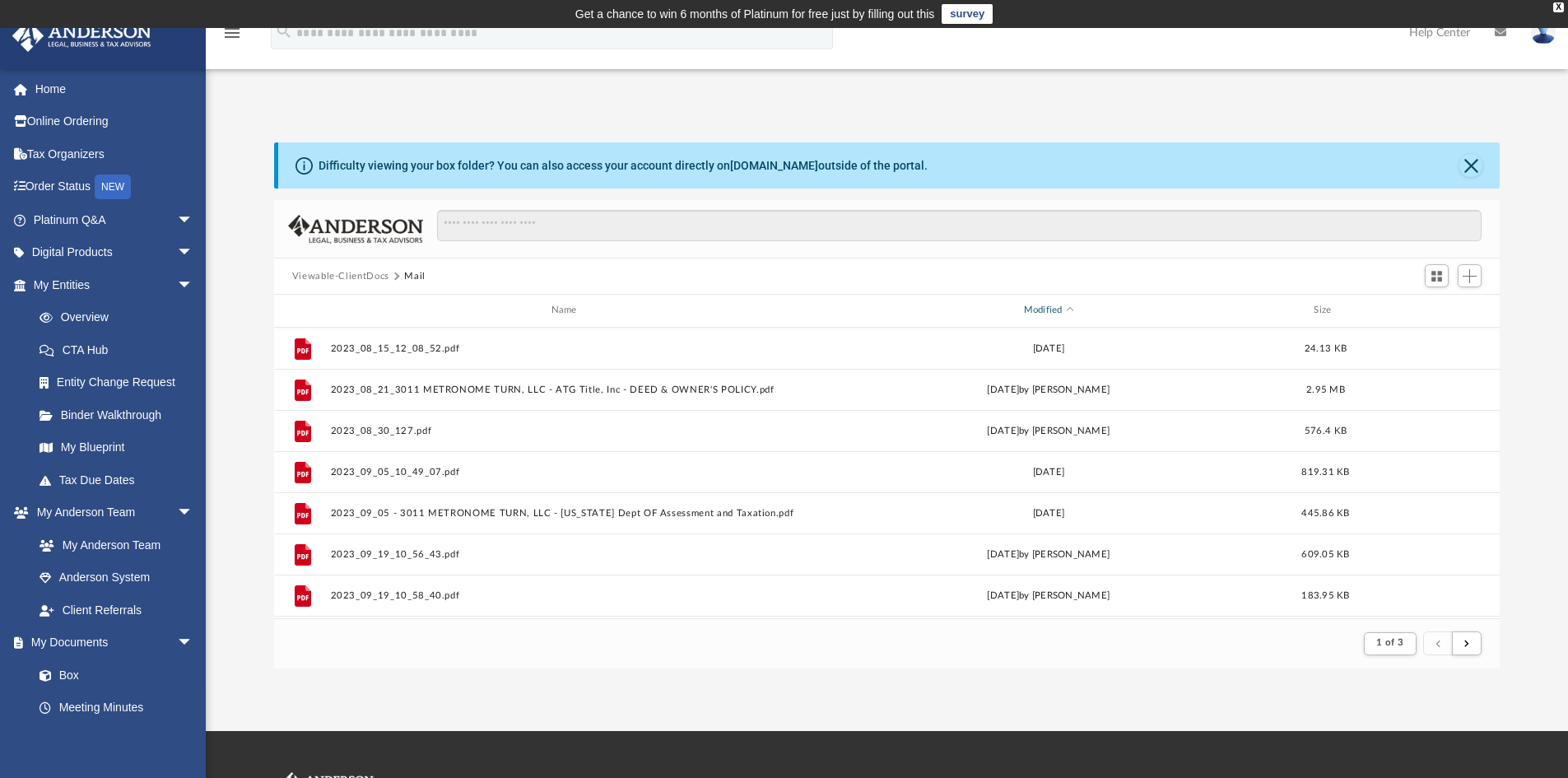
click at [1047, 303] on div "Modified" at bounding box center [1047, 310] width 474 height 15
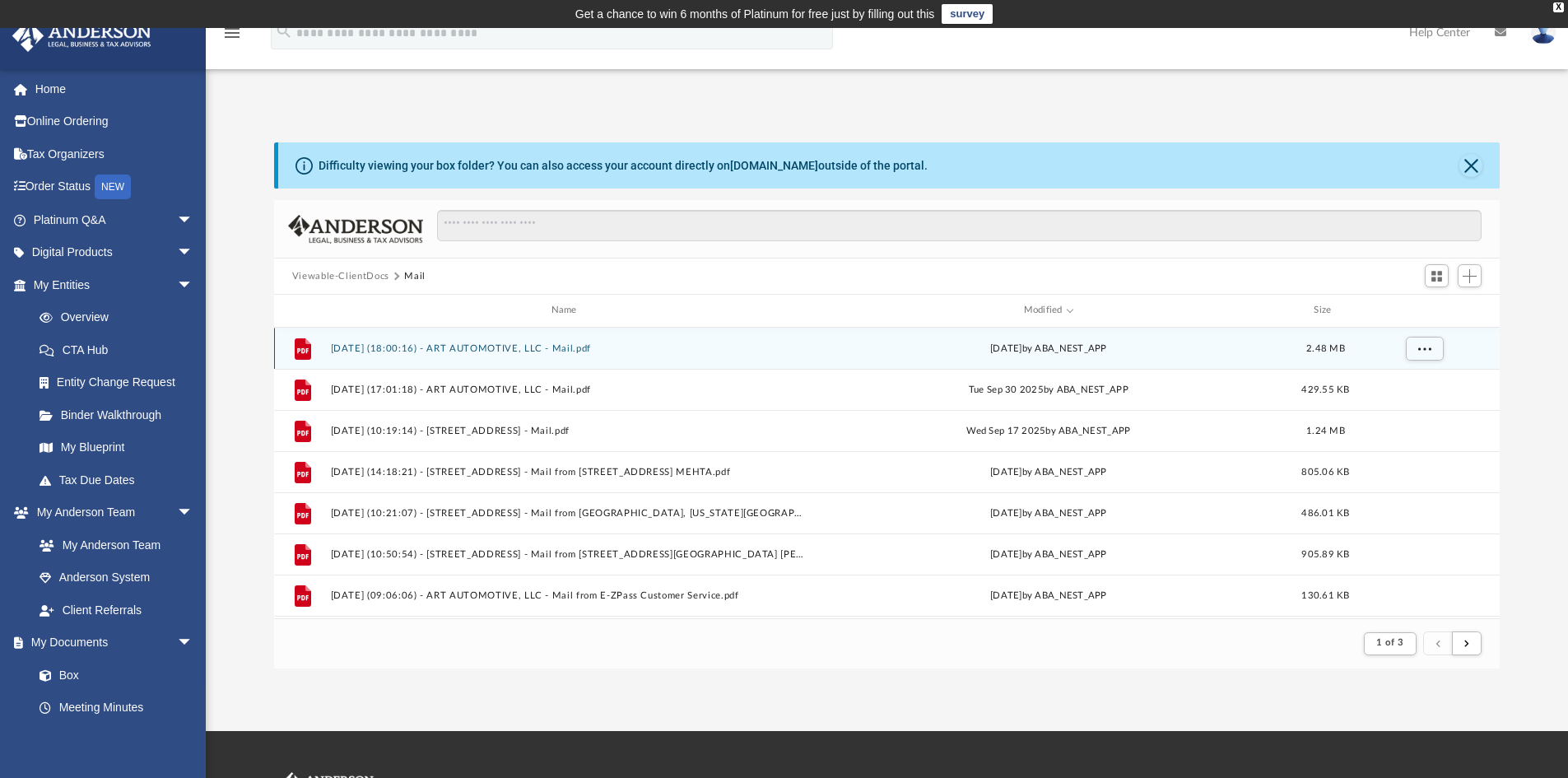
click at [566, 348] on button "2025.10.08 (18:00:16) - ART AUTOMOTIVE, LLC - Mail.pdf" at bounding box center [567, 348] width 474 height 11
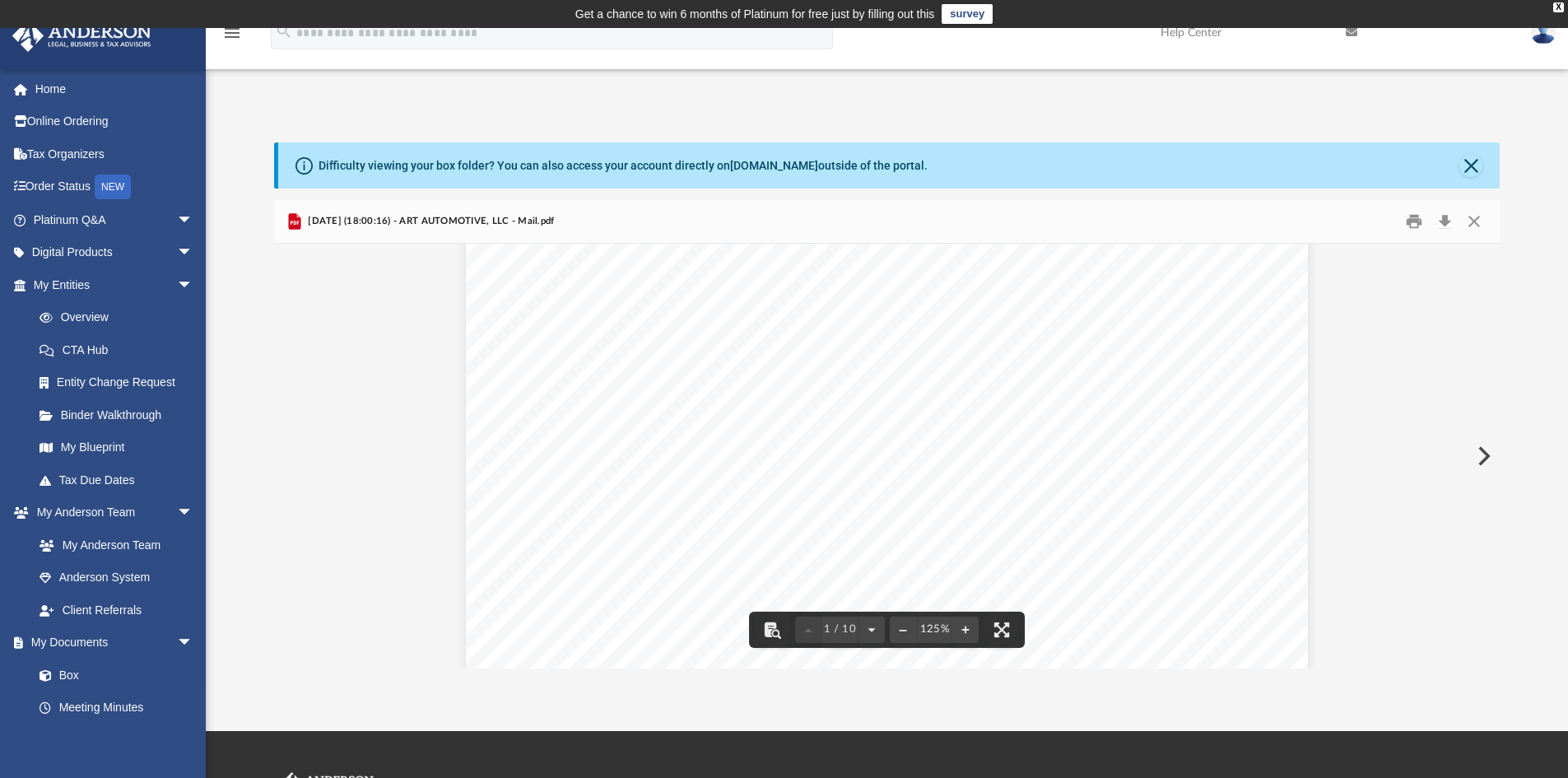
scroll to position [0, 0]
click at [1411, 224] on button "Print" at bounding box center [1415, 222] width 33 height 25
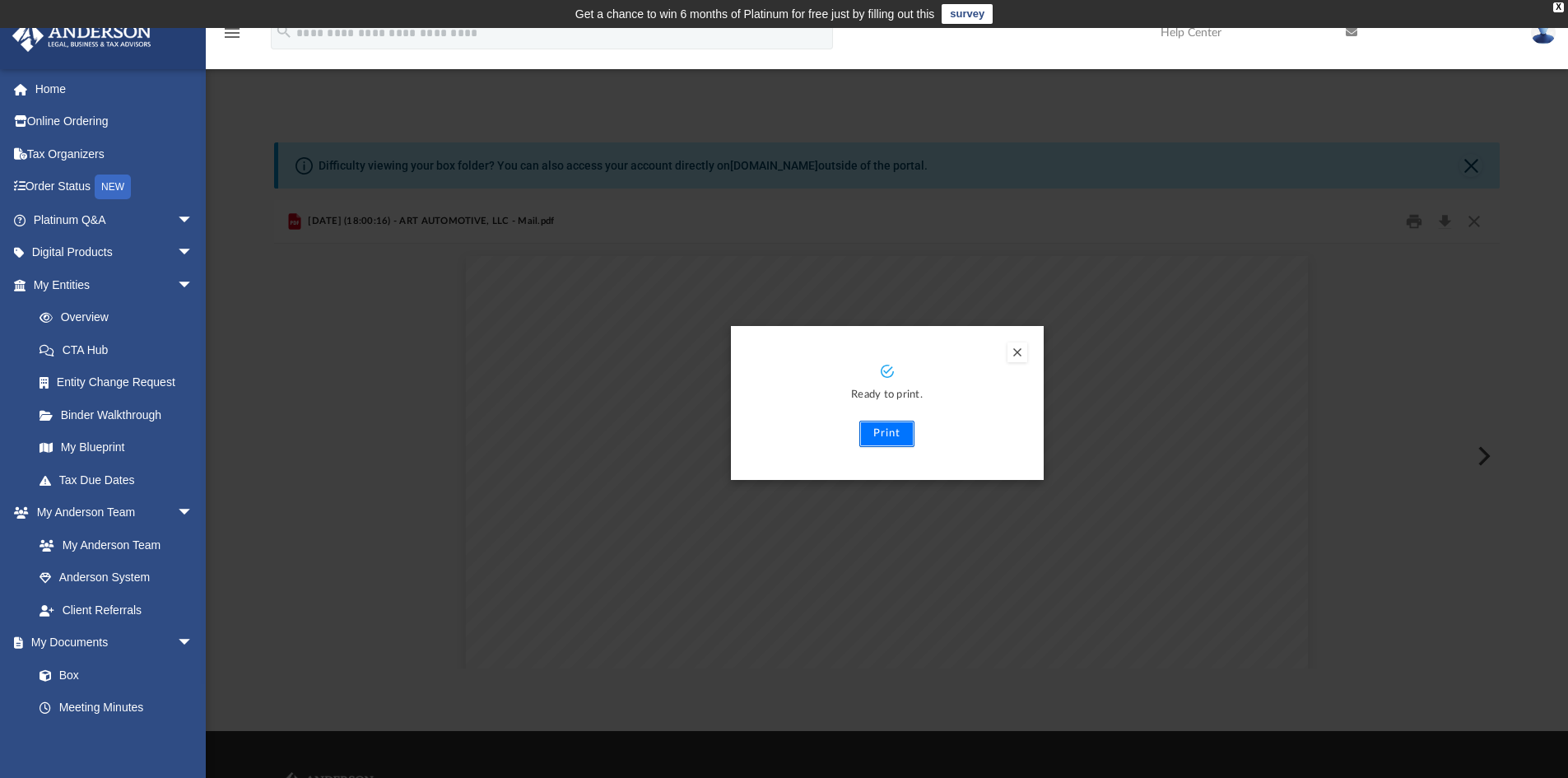
click at [884, 432] on button "Print" at bounding box center [887, 433] width 55 height 26
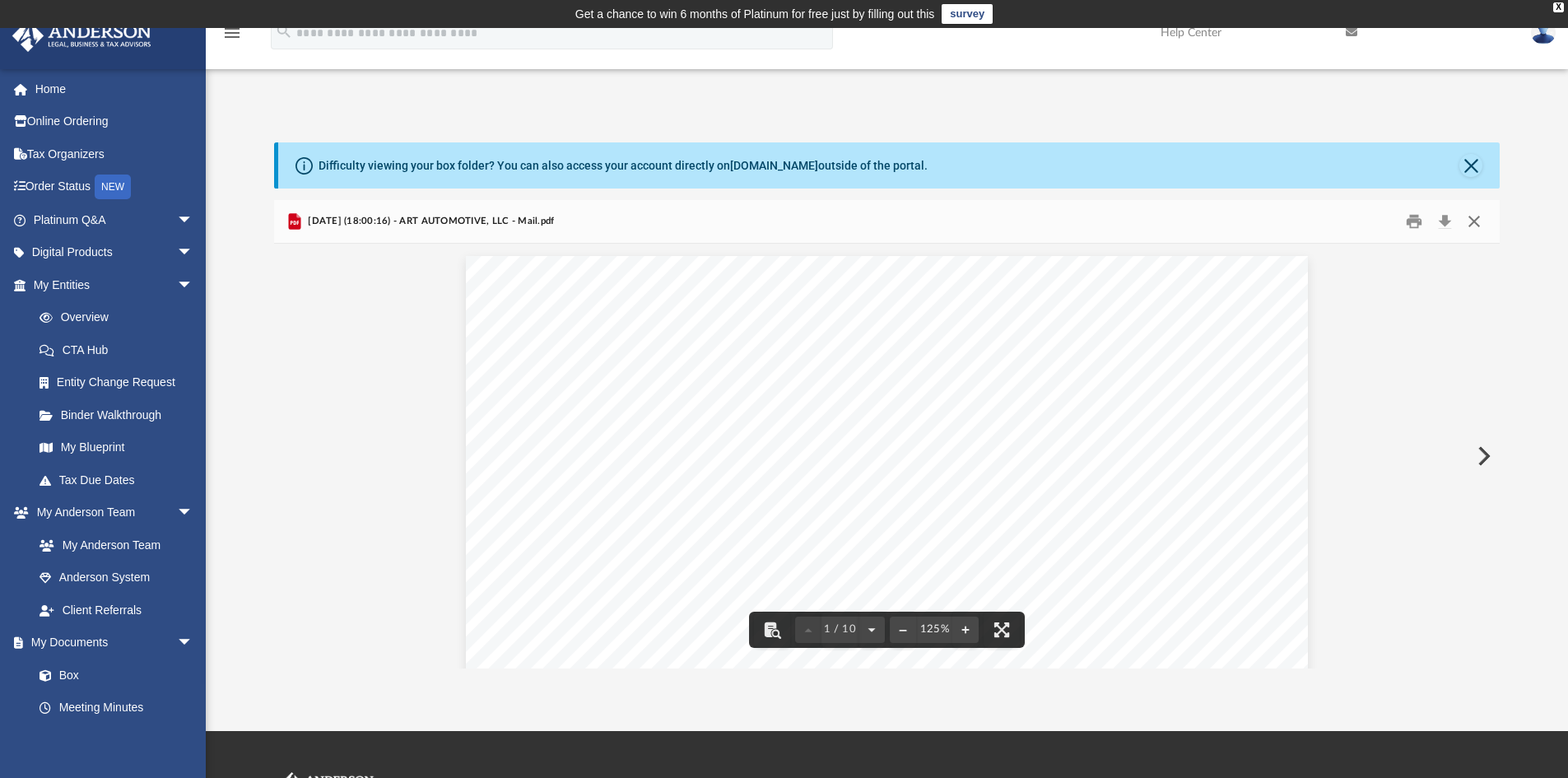
click at [1473, 221] on button "Close" at bounding box center [1474, 222] width 29 height 25
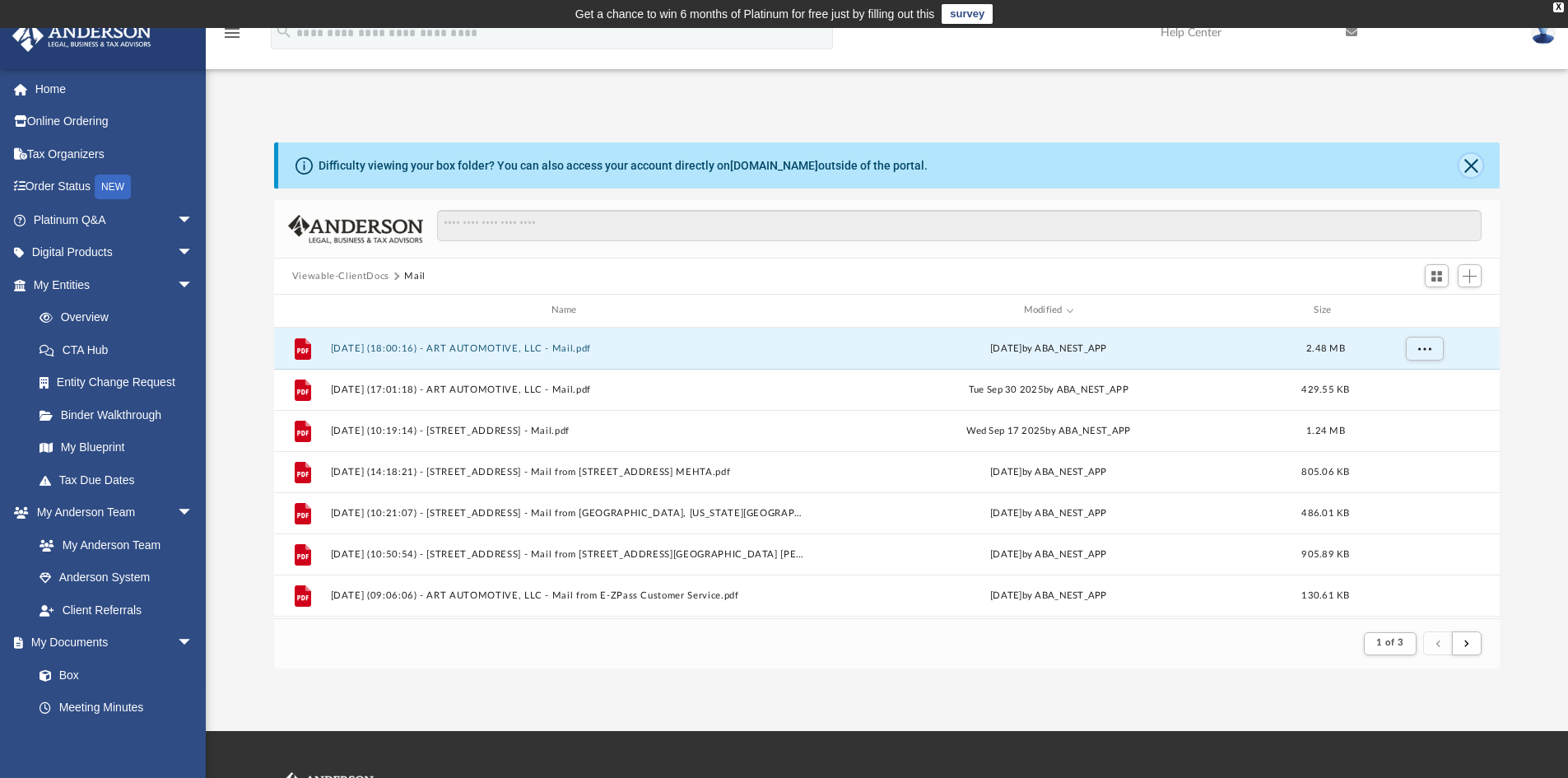
click at [1470, 171] on button "Close" at bounding box center [1471, 165] width 23 height 23
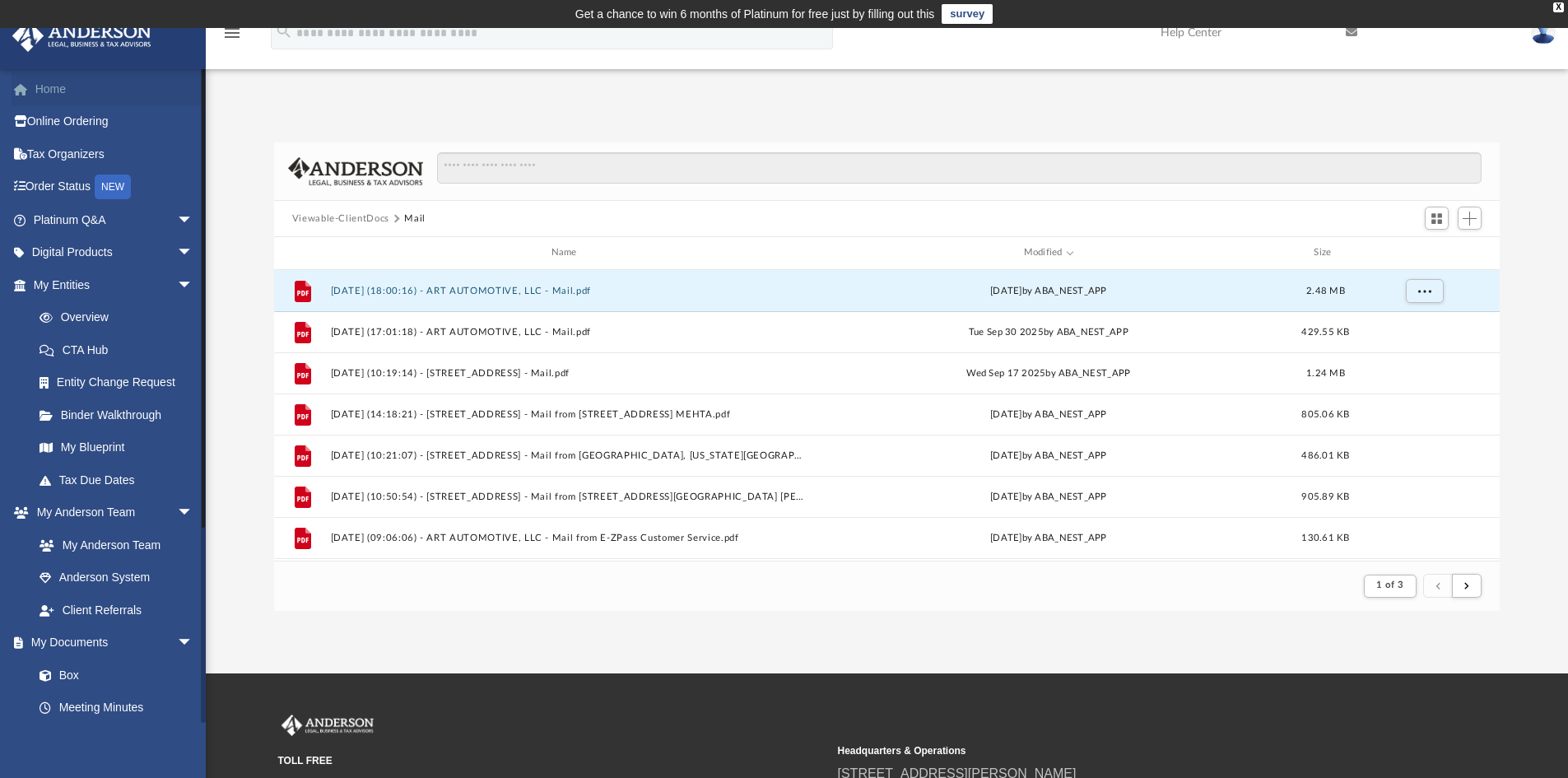
drag, startPoint x: 71, startPoint y: 96, endPoint x: 55, endPoint y: 81, distance: 21.9
click at [71, 96] on link "Home" at bounding box center [114, 89] width 206 height 33
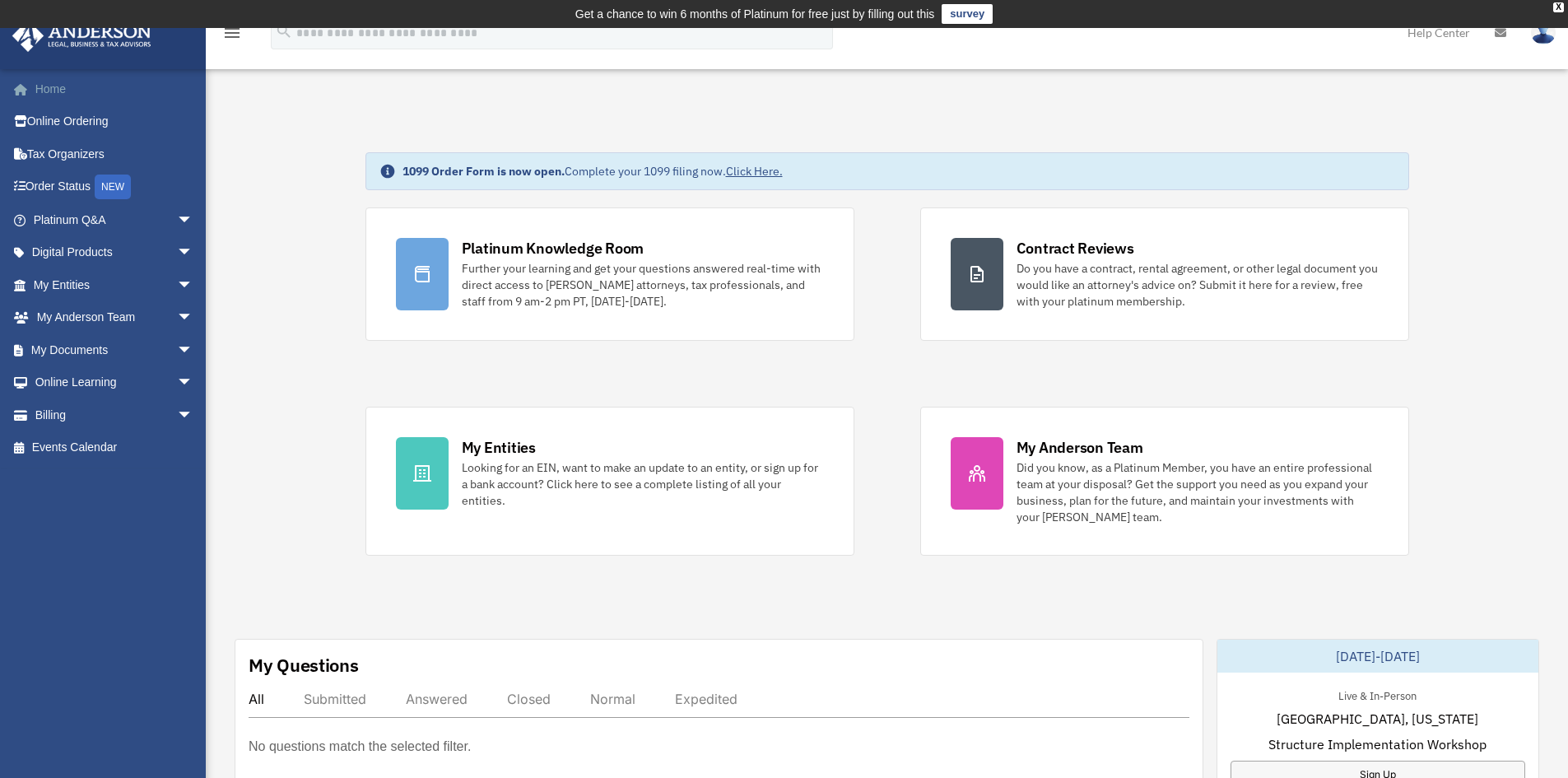
click at [66, 91] on link "Home" at bounding box center [114, 89] width 206 height 33
